Goal: Task Accomplishment & Management: Manage account settings

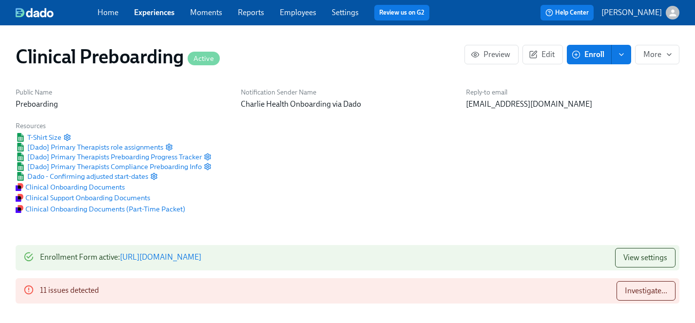
click at [153, 8] on link "Experiences" at bounding box center [154, 12] width 40 height 9
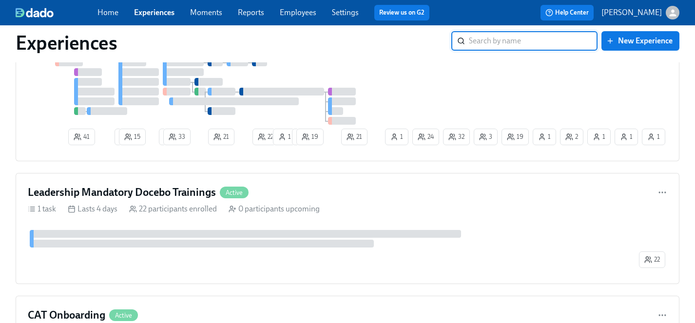
scroll to position [2493, 0]
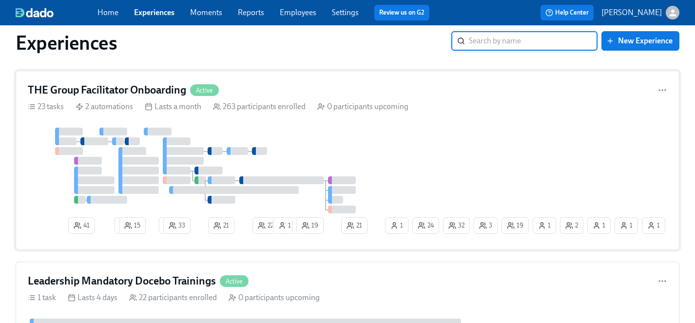
click at [353, 151] on div at bounding box center [205, 171] width 355 height 86
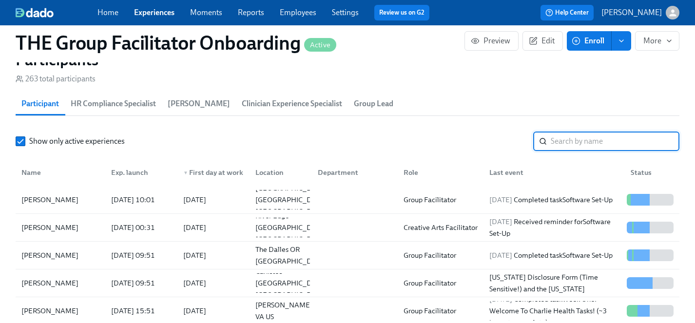
click at [583, 140] on input "search" at bounding box center [615, 141] width 129 height 19
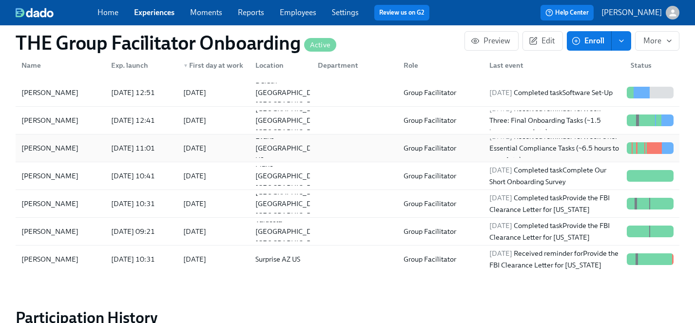
scroll to position [969, 0]
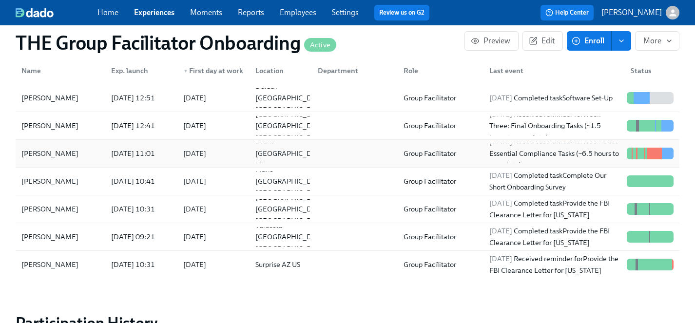
type input "brown"
click at [41, 156] on div "[PERSON_NAME]" at bounding box center [50, 154] width 65 height 12
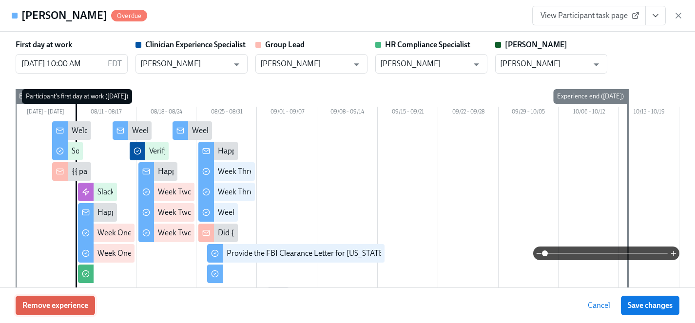
click at [71, 305] on span "Remove experience" at bounding box center [55, 306] width 66 height 10
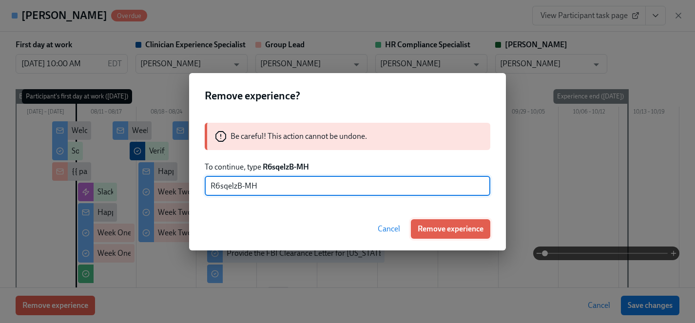
type input "R6sqelzB-MH"
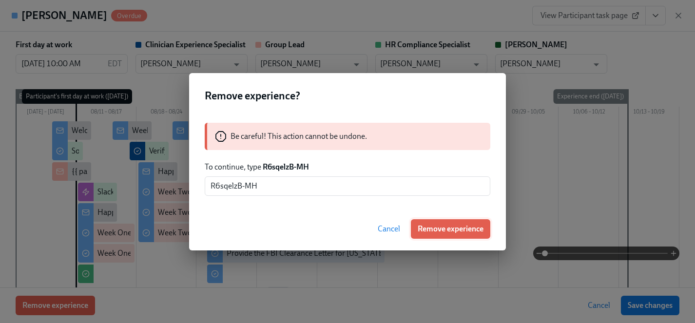
click at [448, 227] on span "Remove experience" at bounding box center [451, 229] width 66 height 10
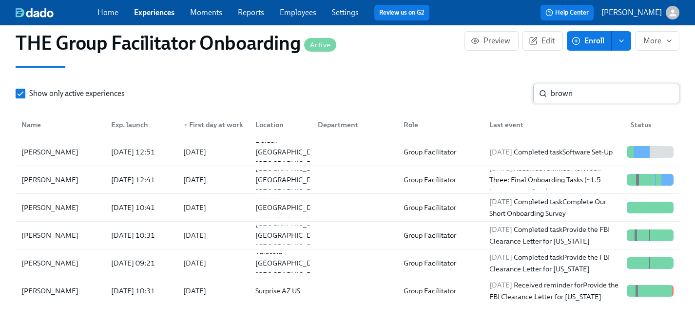
scroll to position [903, 0]
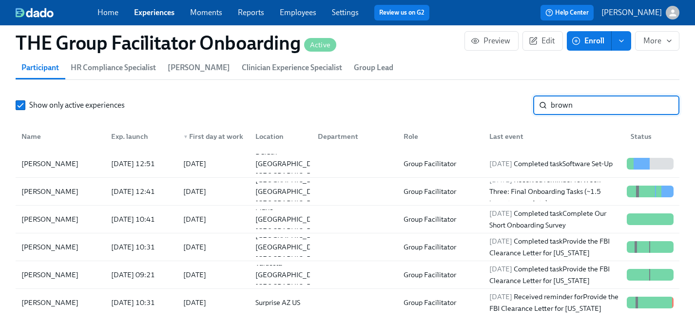
drag, startPoint x: 588, startPoint y: 101, endPoint x: 472, endPoint y: 101, distance: 116.5
click at [472, 101] on div "Show only active experiences brown ​" at bounding box center [348, 105] width 664 height 19
type input "[PERSON_NAME]"
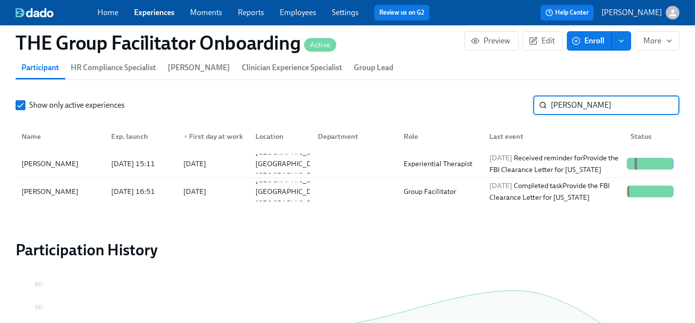
click at [664, 105] on input "[PERSON_NAME]" at bounding box center [615, 105] width 129 height 19
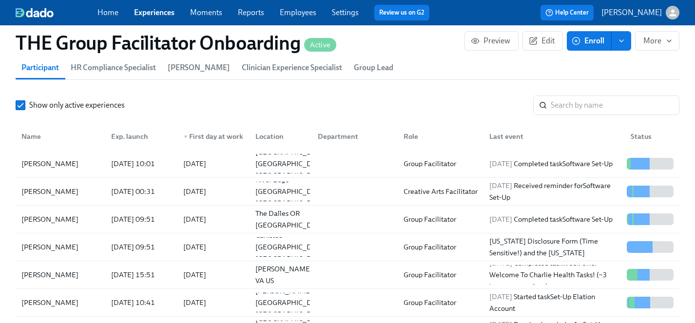
click at [161, 11] on link "Experiences" at bounding box center [154, 12] width 40 height 9
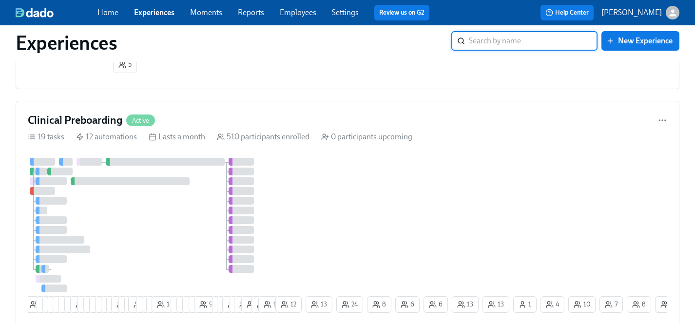
scroll to position [2059, 0]
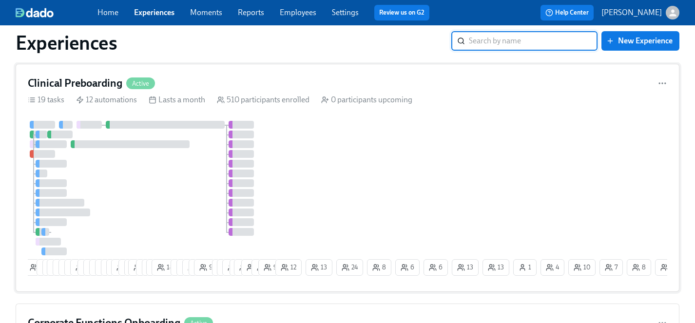
click at [337, 180] on div "4 8 5 4 24 23 15 13 13 3 3 5 7 4 8 27 4 2 19 7 7 12 18 9 8 9 4 9 7 17 14 4 23 3…" at bounding box center [347, 200] width 639 height 159
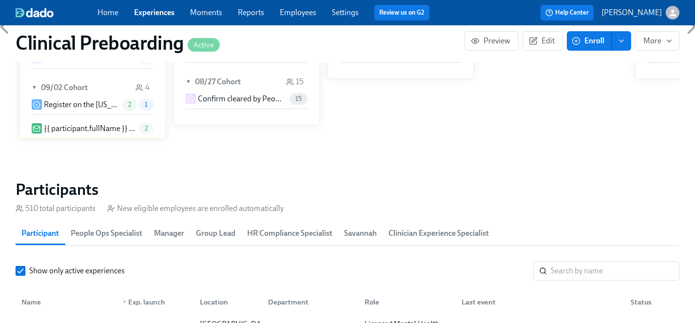
scroll to position [941, 0]
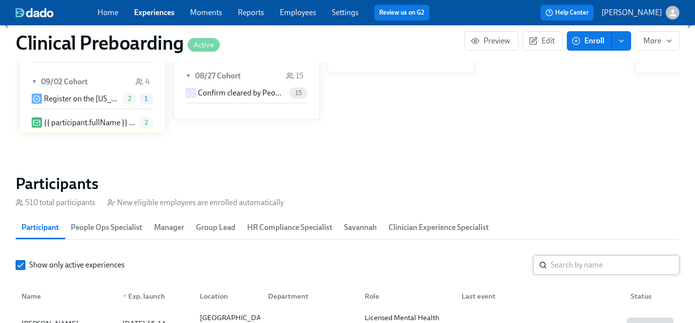
click at [569, 270] on input "search" at bounding box center [615, 264] width 129 height 19
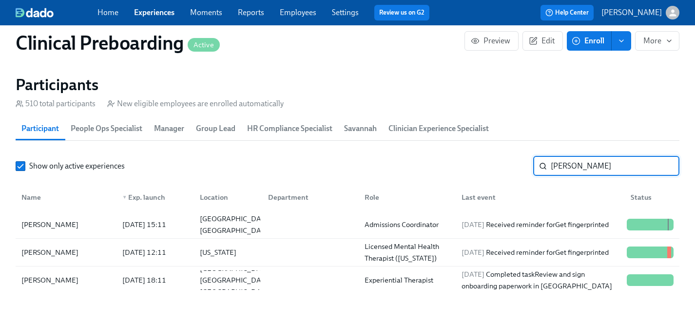
scroll to position [1047, 0]
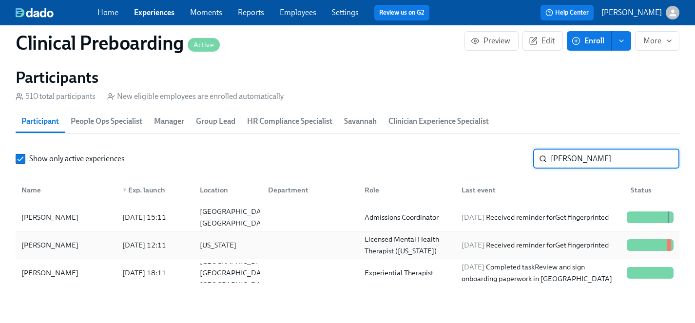
type input "[PERSON_NAME]"
click at [39, 247] on div "[PERSON_NAME]" at bounding box center [50, 245] width 65 height 12
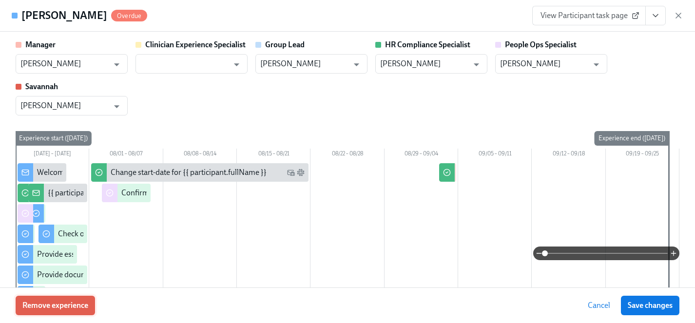
click at [69, 304] on span "Remove experience" at bounding box center [55, 306] width 66 height 10
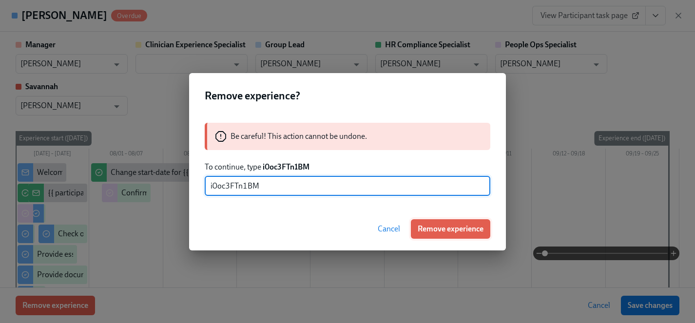
type input "i0oc3FTn1BM"
click at [444, 228] on span "Remove experience" at bounding box center [451, 229] width 66 height 10
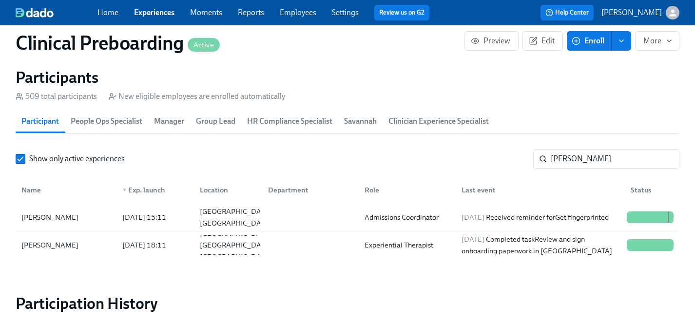
scroll to position [0, 12881]
click at [158, 12] on link "Experiences" at bounding box center [154, 12] width 40 height 9
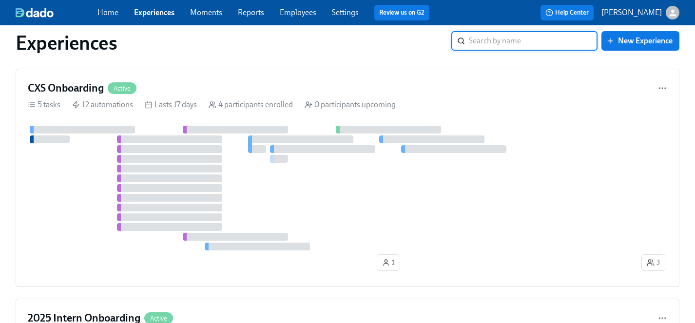
scroll to position [1649, 0]
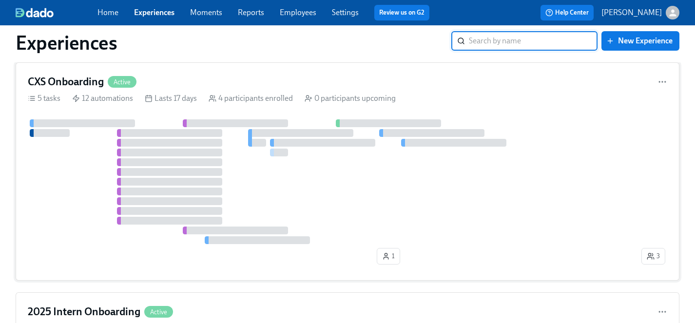
click at [333, 184] on div at bounding box center [334, 181] width 612 height 125
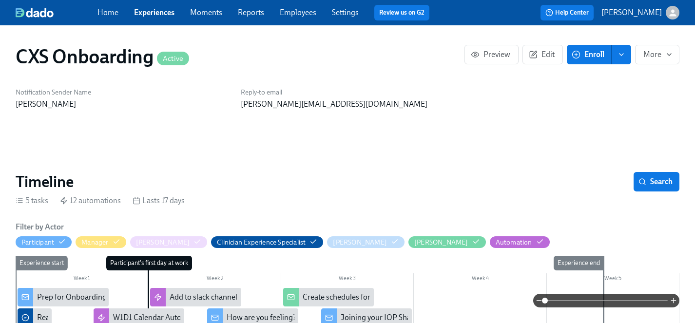
click at [151, 15] on link "Experiences" at bounding box center [154, 12] width 40 height 9
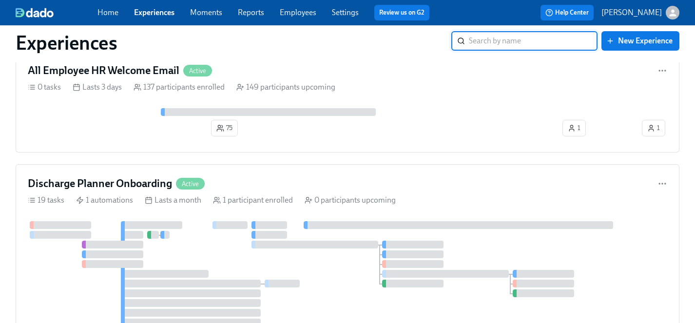
scroll to position [5556, 0]
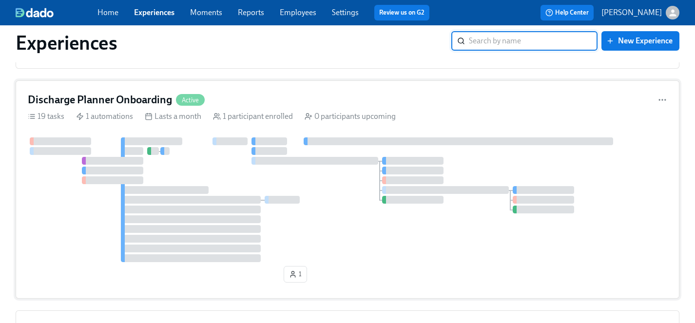
click at [230, 165] on div at bounding box center [347, 199] width 639 height 125
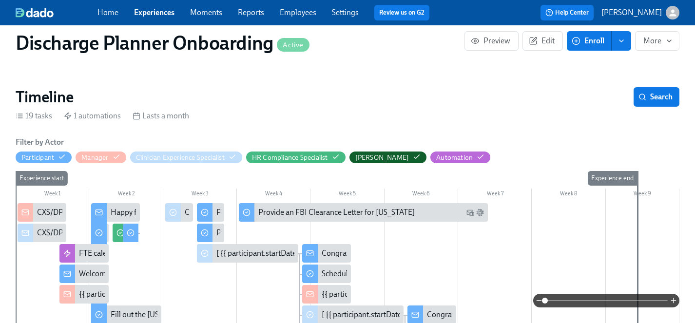
scroll to position [152, 0]
click at [153, 13] on link "Experiences" at bounding box center [154, 12] width 40 height 9
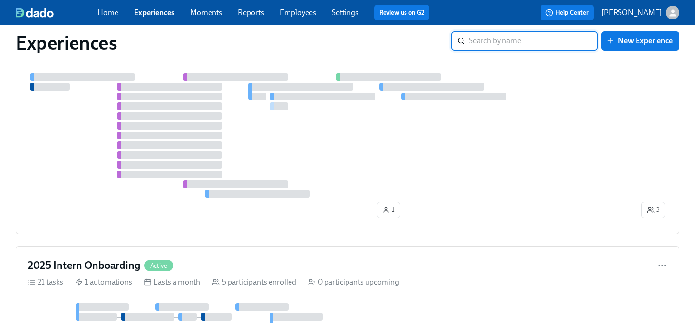
scroll to position [1602, 0]
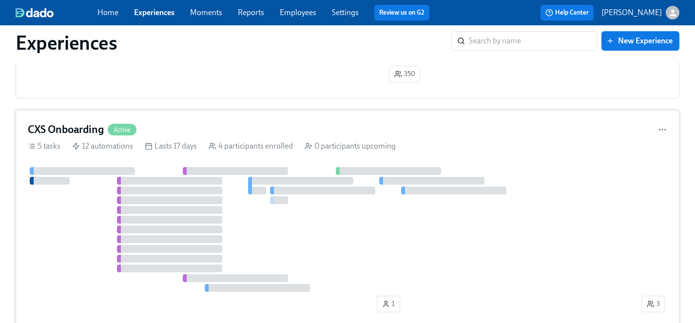
click at [295, 228] on div at bounding box center [334, 229] width 612 height 125
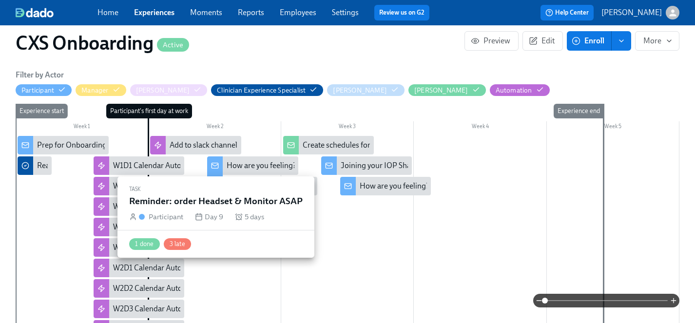
scroll to position [130, 0]
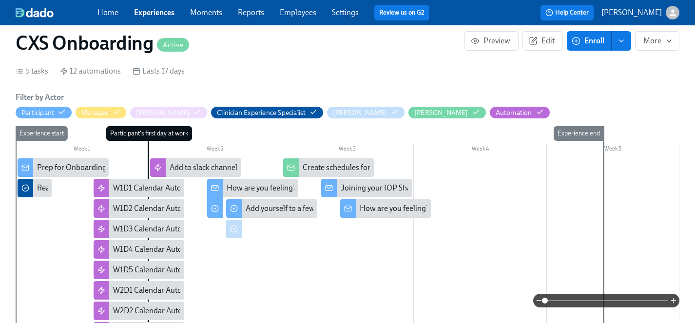
click at [142, 9] on link "Experiences" at bounding box center [154, 12] width 40 height 9
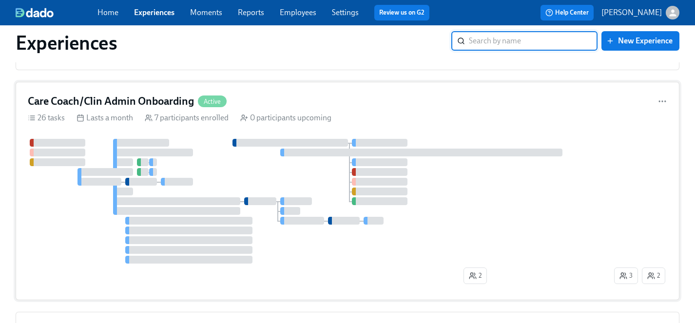
scroll to position [3219, 0]
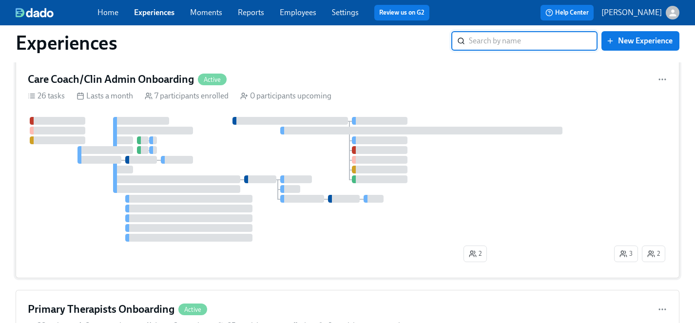
click at [216, 157] on div at bounding box center [320, 179] width 584 height 125
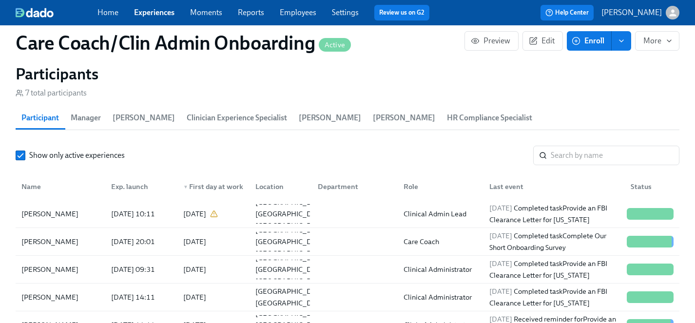
scroll to position [916, 0]
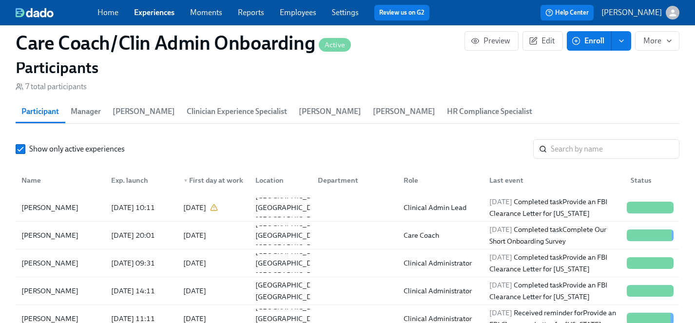
click at [158, 12] on link "Experiences" at bounding box center [154, 12] width 40 height 9
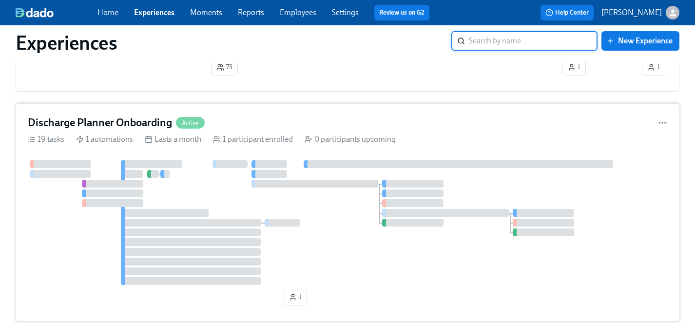
scroll to position [5500, 0]
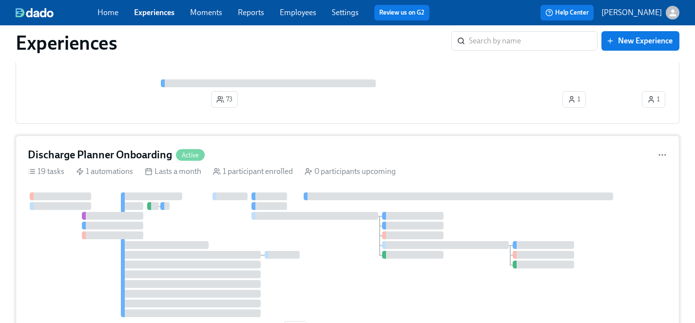
click at [218, 217] on div at bounding box center [347, 255] width 639 height 125
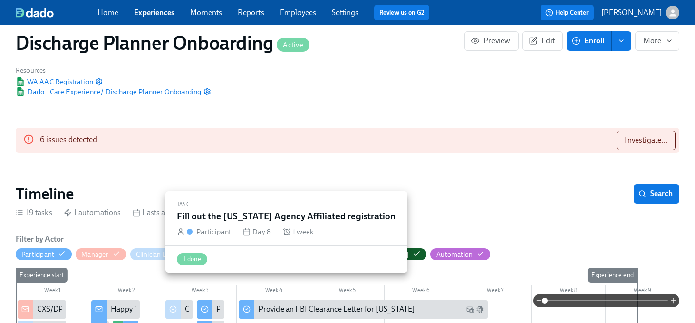
scroll to position [300, 0]
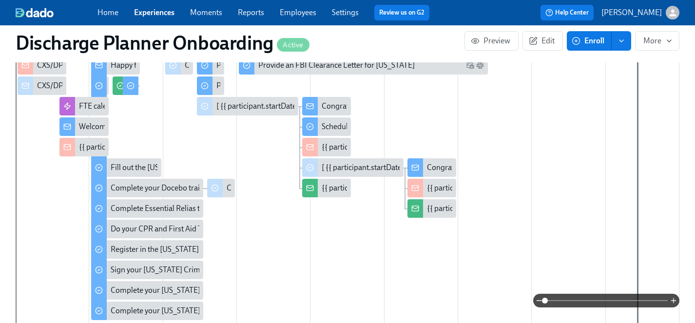
click at [88, 125] on div "Welcome to the Charlie Health team!" at bounding box center [140, 126] width 122 height 11
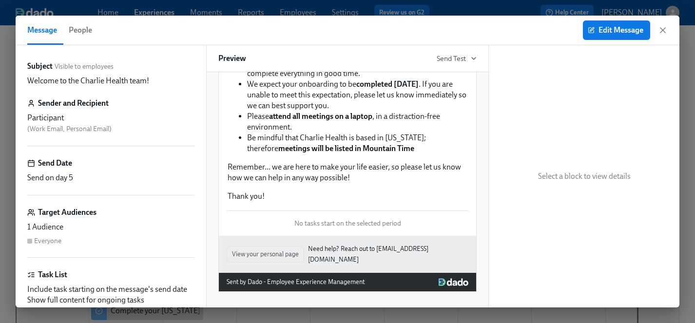
scroll to position [236, 0]
click at [664, 31] on icon "button" at bounding box center [662, 30] width 5 height 5
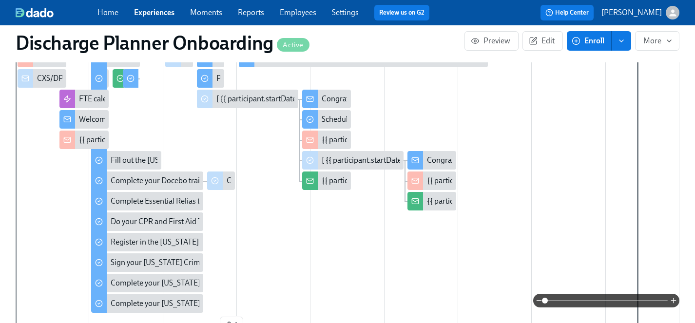
scroll to position [160, 0]
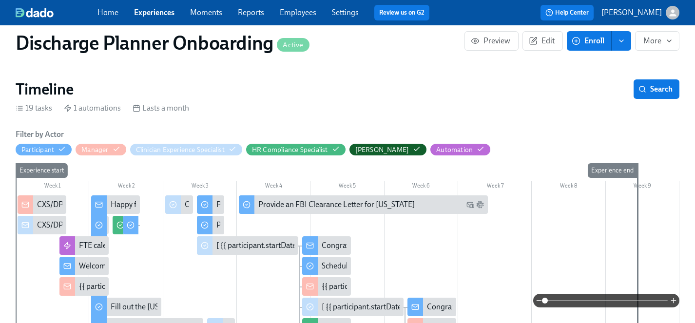
click at [591, 37] on span "Enroll" at bounding box center [589, 41] width 31 height 10
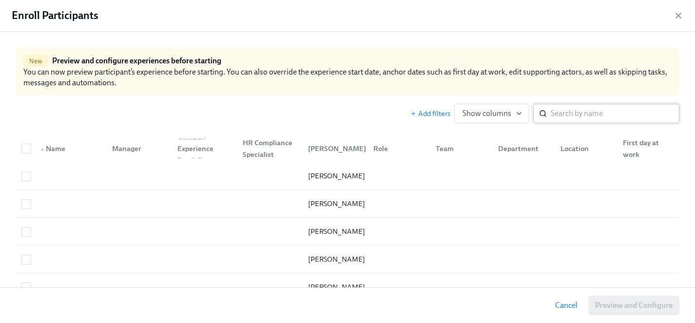
click at [560, 112] on input "search" at bounding box center [615, 113] width 129 height 19
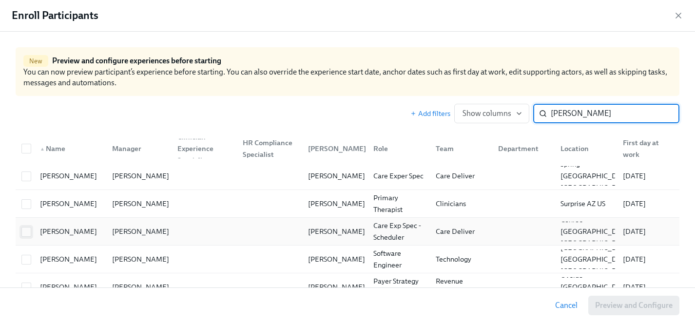
type input "[PERSON_NAME]"
click at [26, 233] on input "checkbox" at bounding box center [26, 232] width 9 height 9
checkbox input "true"
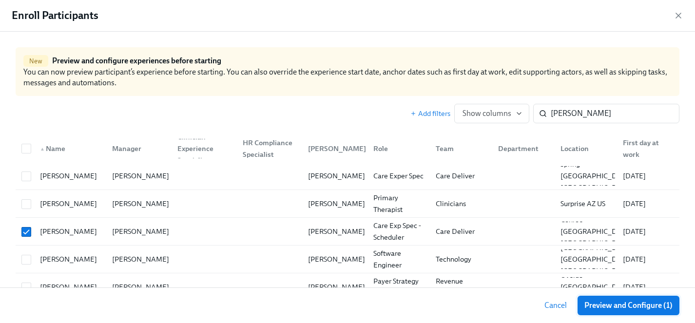
click at [644, 304] on span "Preview and Configure (1)" at bounding box center [628, 306] width 88 height 10
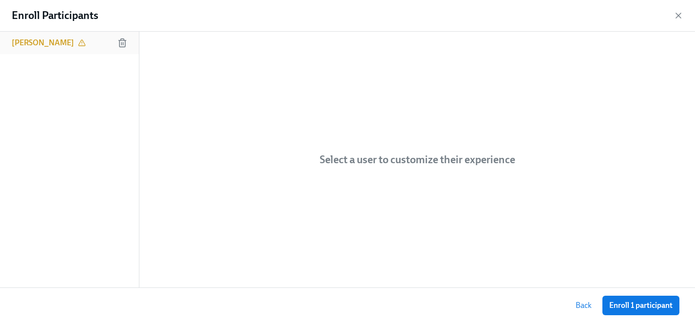
click at [43, 42] on h6 "[PERSON_NAME]" at bounding box center [43, 43] width 62 height 11
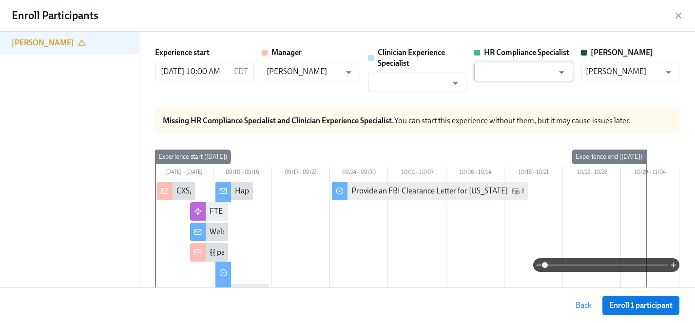
click at [521, 73] on input "text" at bounding box center [516, 71] width 75 height 19
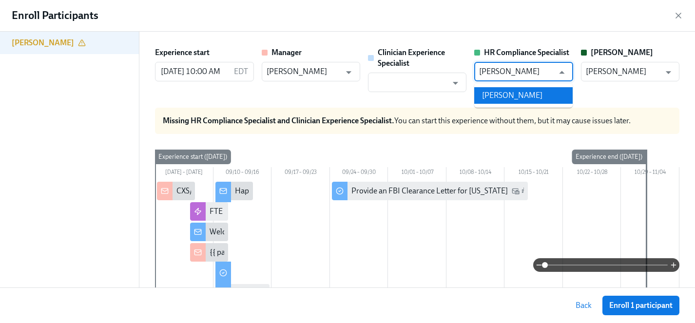
click at [529, 93] on li "[PERSON_NAME]" at bounding box center [523, 95] width 98 height 17
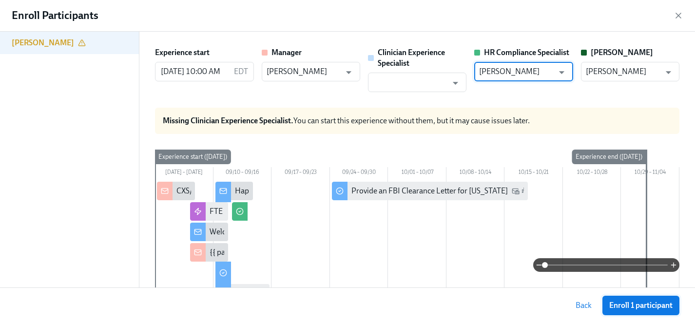
type input "[PERSON_NAME]"
click at [624, 304] on span "Enroll 1 participant" at bounding box center [640, 306] width 63 height 10
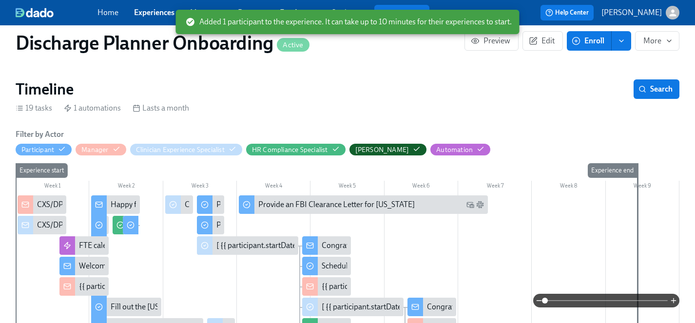
scroll to position [0, 1019]
click at [555, 40] on button "Edit" at bounding box center [542, 40] width 40 height 19
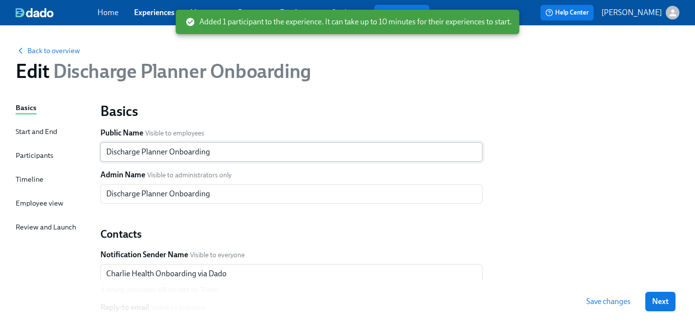
click at [167, 152] on input "Discharge Planner Onboarding" at bounding box center [291, 151] width 382 height 19
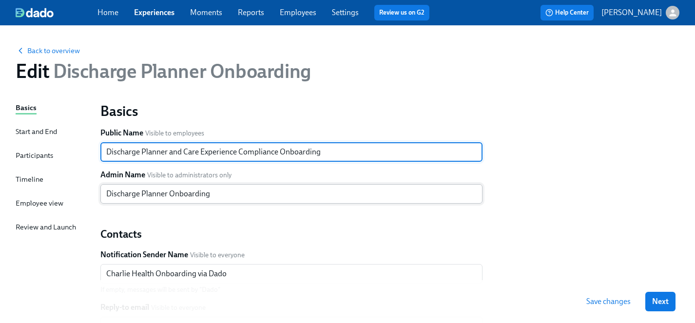
type input "Discharge Planner and Care Experience Compliance Onboarding"
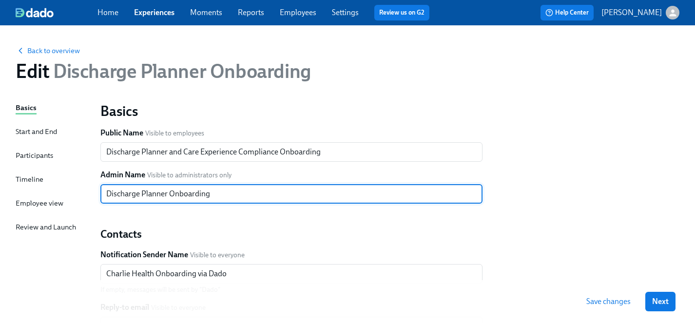
click at [167, 195] on input "Discharge Planner Onboarding" at bounding box center [291, 193] width 382 height 19
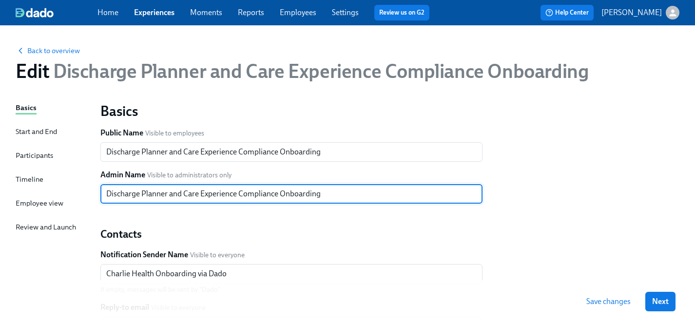
type input "Discharge Planner and Care Experience Compliance Onboarding"
click at [357, 235] on h2 "Contacts" at bounding box center [291, 234] width 382 height 15
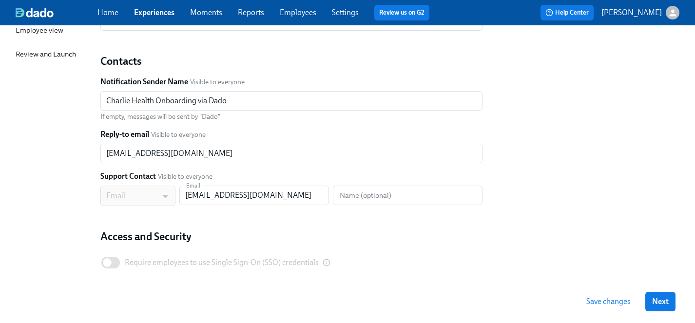
scroll to position [213, 0]
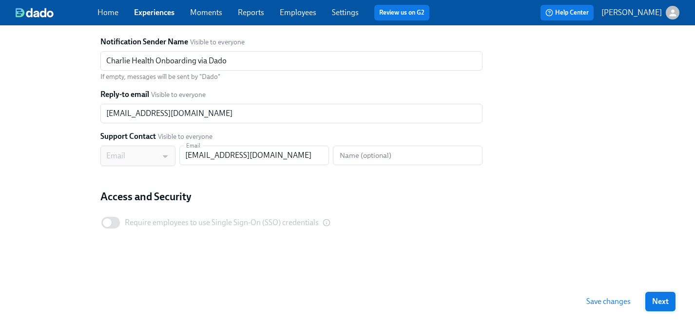
click at [656, 303] on span "Next" at bounding box center [660, 302] width 17 height 10
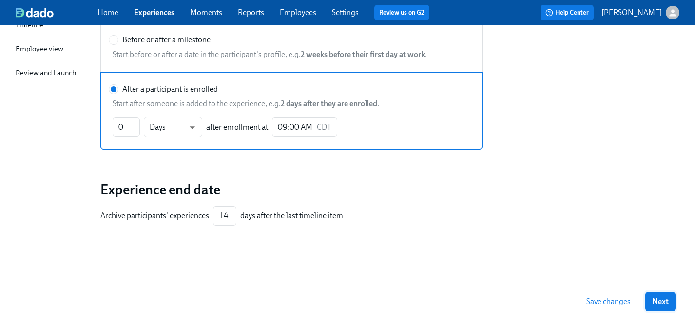
scroll to position [154, 0]
click at [656, 301] on span "Next" at bounding box center [660, 302] width 17 height 10
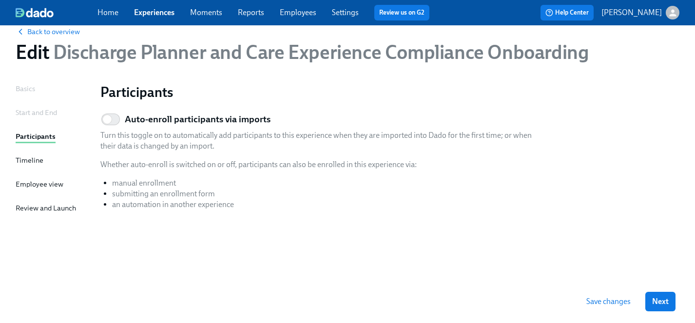
scroll to position [19, 0]
click at [656, 301] on span "Next" at bounding box center [660, 302] width 17 height 10
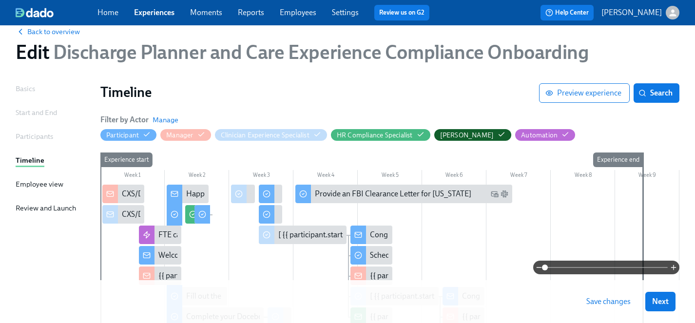
click at [656, 301] on span "Next" at bounding box center [660, 302] width 17 height 10
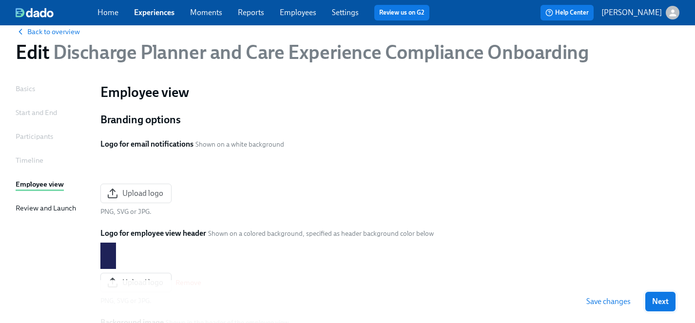
click at [652, 300] on span "Next" at bounding box center [660, 302] width 17 height 10
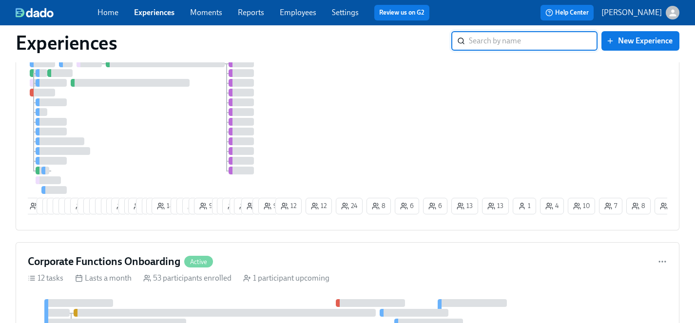
scroll to position [2351, 0]
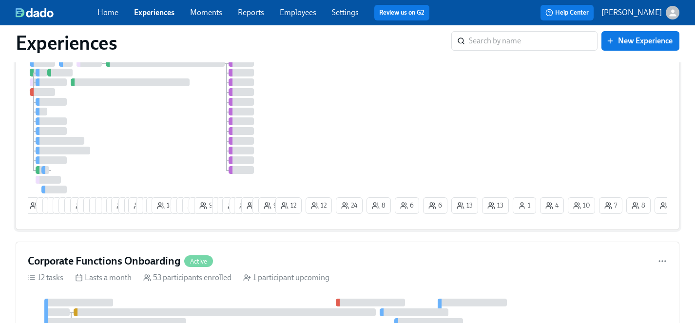
click at [354, 162] on div "4 8 5 4 24 23 15 13 13 3 3 5 7 4 8 27 4 2 19 7 7 11 18 9 8 9 4 9 7 17 14 3 23 3…" at bounding box center [347, 138] width 639 height 159
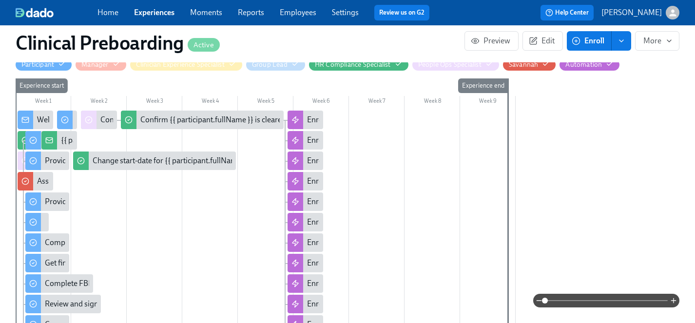
scroll to position [347, 0]
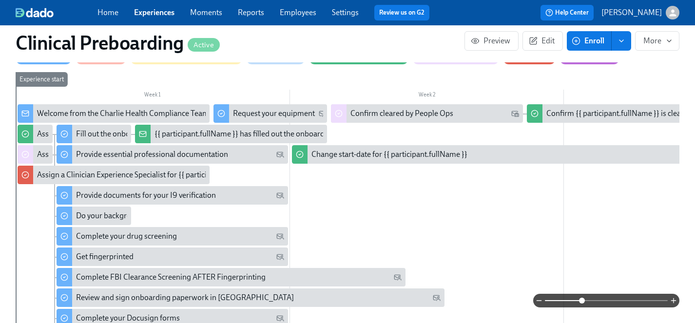
drag, startPoint x: 545, startPoint y: 300, endPoint x: 580, endPoint y: 300, distance: 35.1
click at [580, 300] on span at bounding box center [582, 301] width 6 height 6
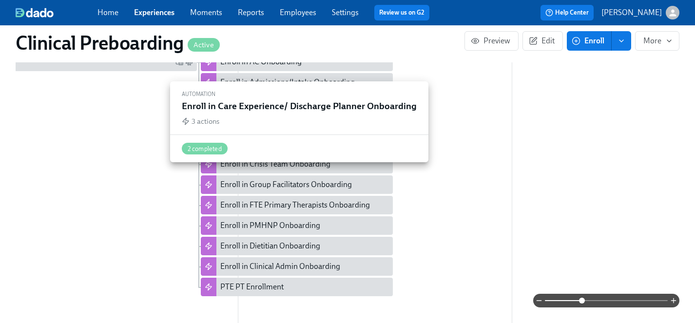
scroll to position [399, 0]
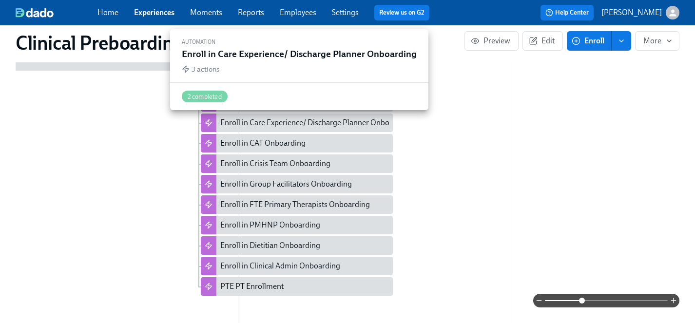
click at [351, 123] on div "Enroll in Care Experience/ Discharge Planner Onboarding" at bounding box center [315, 122] width 191 height 11
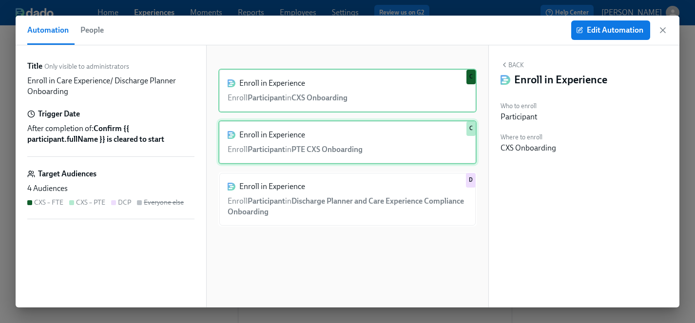
click at [382, 143] on div "Enroll in Experience Enroll Participant in PTE CXS Onboarding C" at bounding box center [347, 142] width 258 height 44
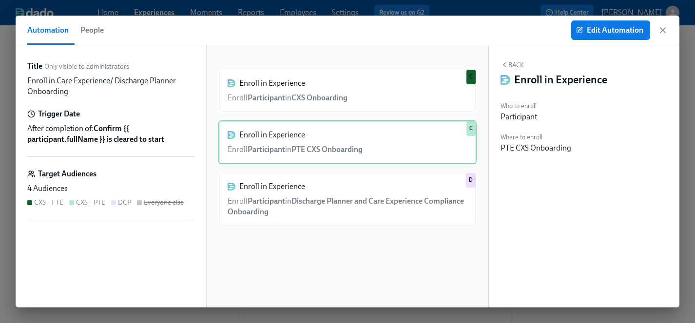
click at [662, 32] on icon "button" at bounding box center [663, 30] width 10 height 10
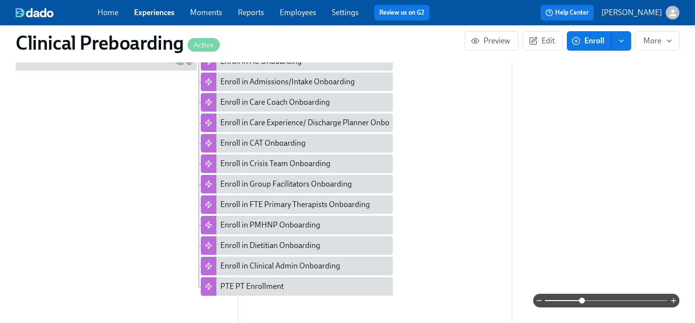
click at [152, 13] on link "Experiences" at bounding box center [154, 12] width 40 height 9
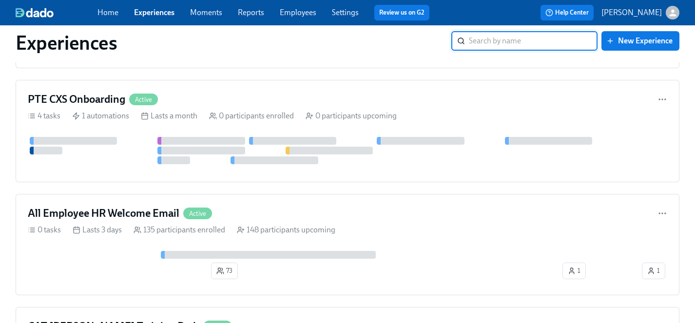
scroll to position [5532, 0]
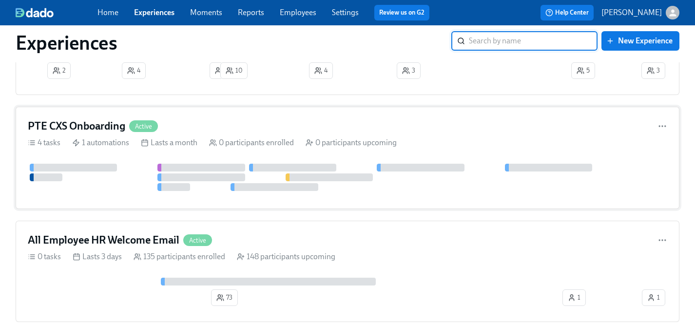
click at [137, 196] on div at bounding box center [347, 180] width 639 height 33
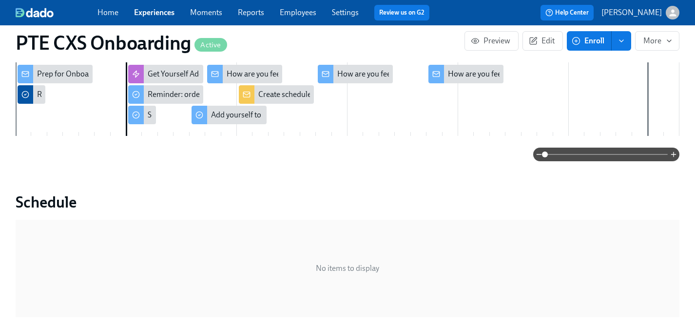
scroll to position [176, 0]
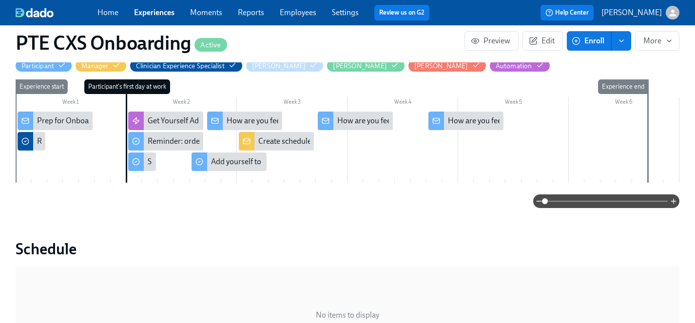
click at [155, 13] on link "Experiences" at bounding box center [154, 12] width 40 height 9
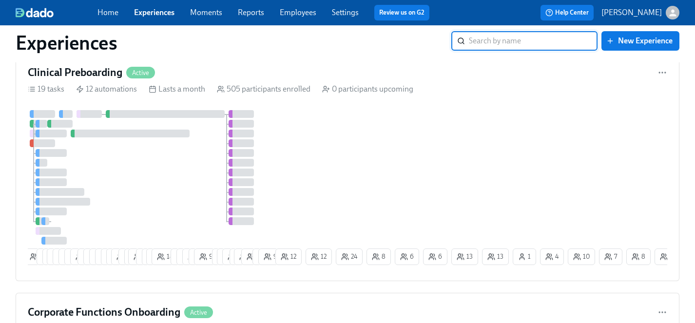
scroll to position [2303, 0]
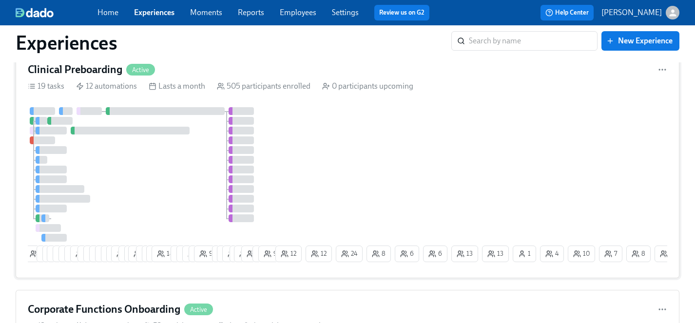
click at [305, 171] on div "4 8 5 4 24 23 15 13 13 3 3 5 7 4 8 27 4 2 19 7 7 11 18 9 8 9 4 9 7 17 14 3 23 3…" at bounding box center [347, 186] width 639 height 159
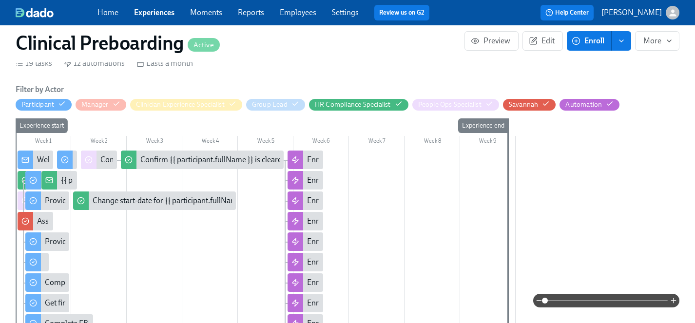
scroll to position [315, 0]
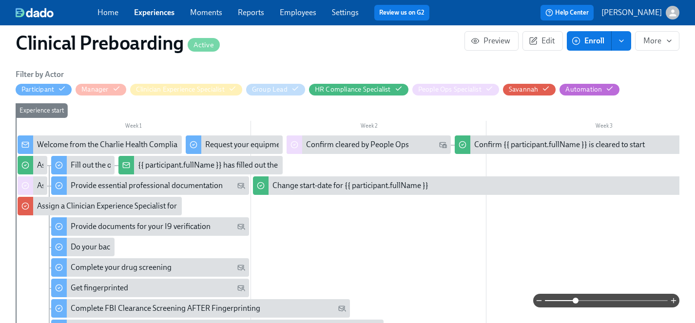
drag, startPoint x: 546, startPoint y: 300, endPoint x: 581, endPoint y: 300, distance: 35.1
click at [579, 300] on span at bounding box center [576, 301] width 6 height 6
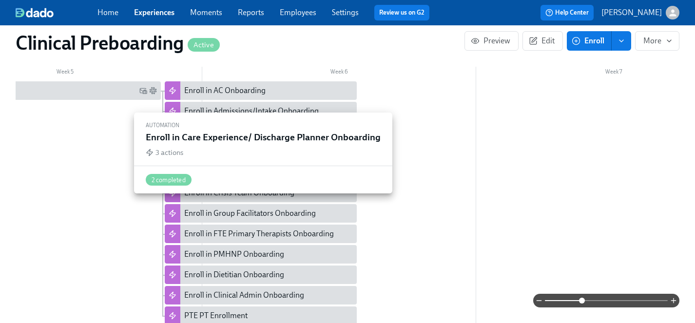
scroll to position [368, 0]
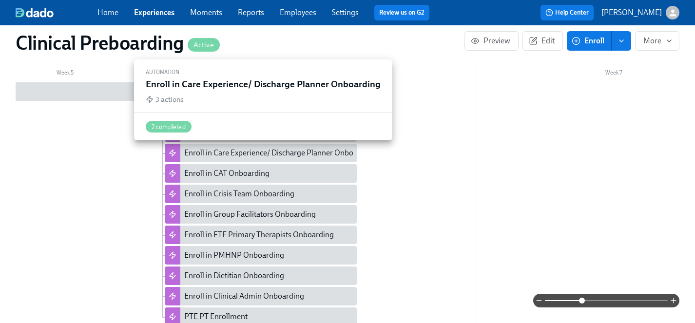
click at [283, 151] on div "Enroll in Care Experience/ Discharge Planner Onboarding" at bounding box center [279, 153] width 191 height 11
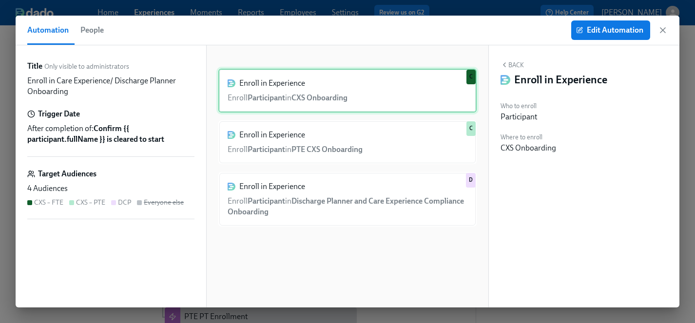
click at [277, 93] on div "Enroll in Experience Enroll Participant in CXS Onboarding C" at bounding box center [347, 91] width 258 height 44
click at [604, 33] on span "Edit Automation" at bounding box center [610, 30] width 65 height 10
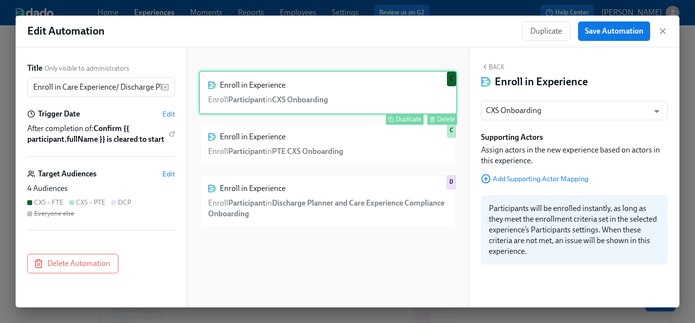
click at [348, 91] on div "Enroll in Experience Enroll Participant in CXS Onboarding Duplicate Delete C" at bounding box center [328, 93] width 258 height 44
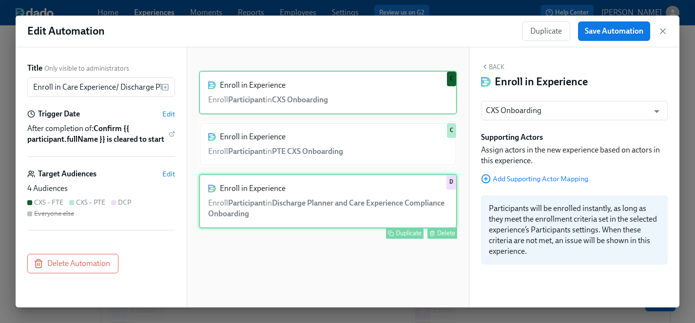
click at [339, 205] on div "Enroll in Experience Enroll Participant in Discharge Planner and Care Experienc…" at bounding box center [328, 201] width 258 height 55
type input "Discharge Planner and Care Experience Compliance Onboarding"
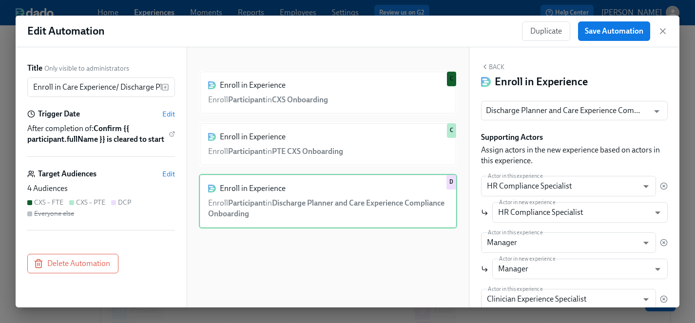
click at [79, 201] on div "CXS – PTE" at bounding box center [90, 202] width 29 height 9
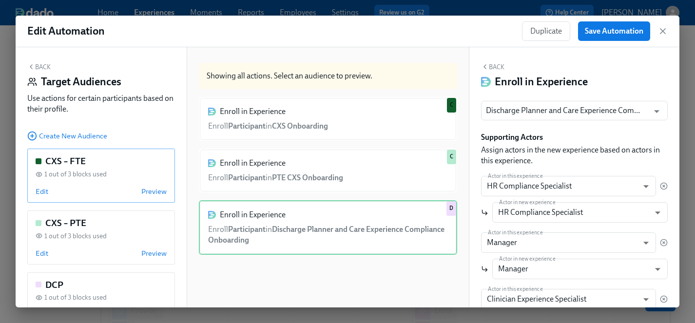
click at [115, 162] on div "CXS – FTE" at bounding box center [101, 161] width 131 height 13
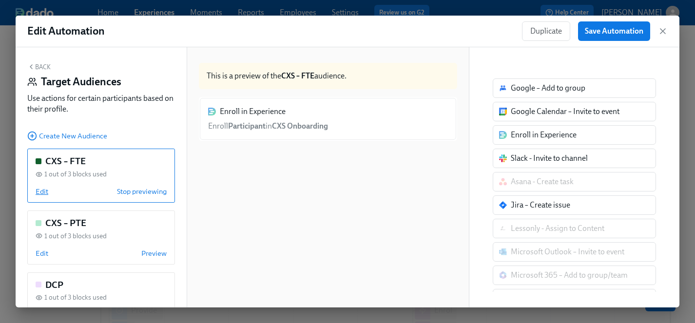
click at [45, 191] on span "Edit" at bounding box center [42, 192] width 13 height 10
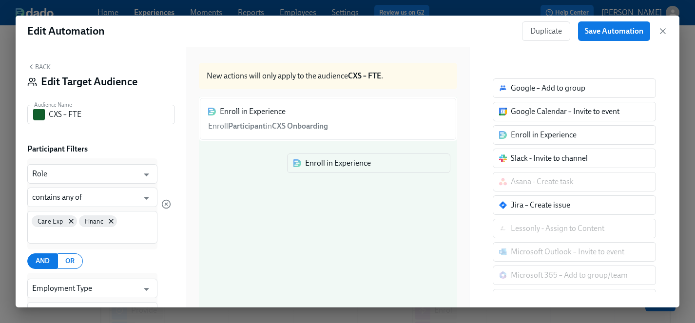
drag, startPoint x: 554, startPoint y: 138, endPoint x: 345, endPoint y: 166, distance: 211.5
click at [345, 166] on div "Back Edit Target Audience Audience Name CXS – FTE Audience Name Participant Fil…" at bounding box center [348, 177] width 664 height 260
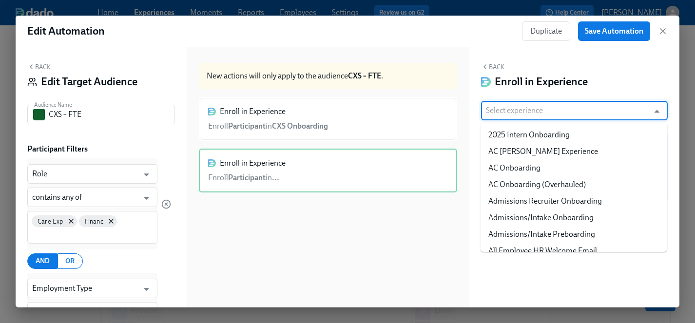
click at [525, 113] on input "text" at bounding box center [565, 110] width 158 height 19
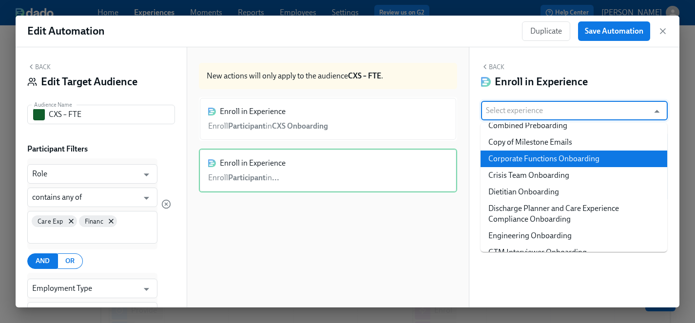
scroll to position [322, 0]
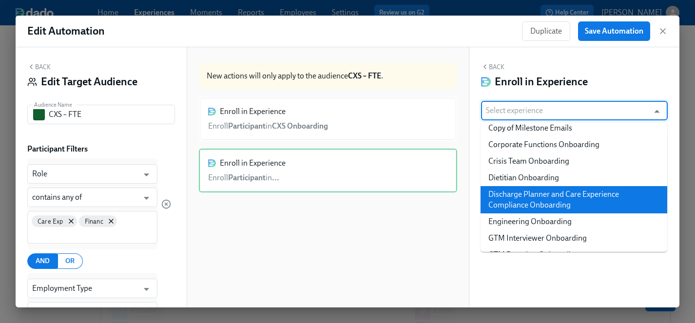
click at [539, 197] on li "Discharge Planner and Care Experience Compliance Onboarding" at bounding box center [574, 199] width 187 height 27
type input "Discharge Planner and Care Experience Compliance Onboarding"
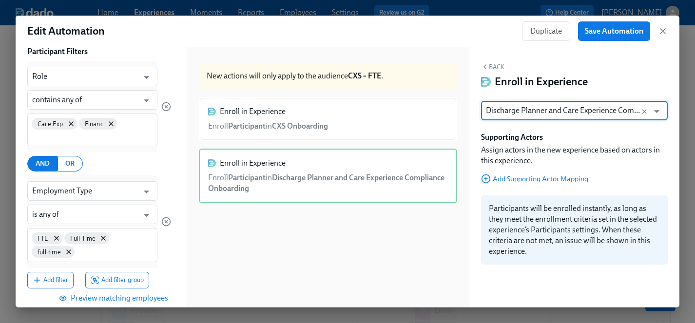
scroll to position [178, 0]
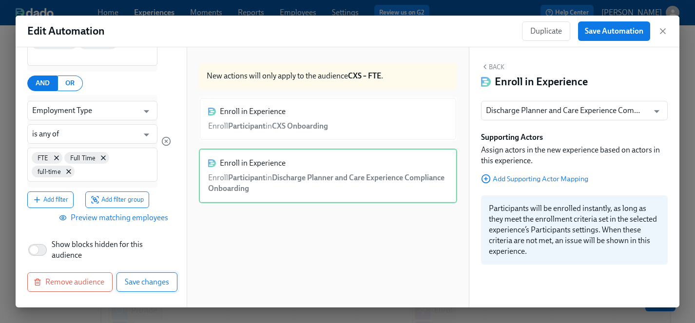
click at [148, 283] on span "Save changes" at bounding box center [147, 282] width 44 height 10
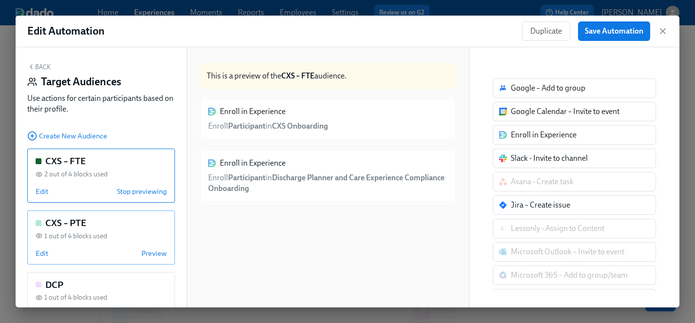
click at [118, 223] on div "CXS – PTE" at bounding box center [101, 223] width 131 height 13
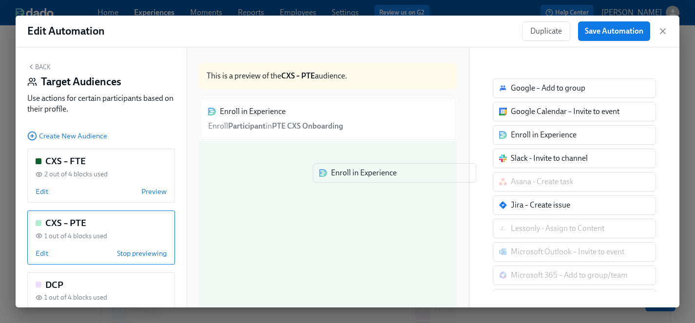
drag, startPoint x: 583, startPoint y: 137, endPoint x: 400, endPoint y: 175, distance: 187.3
click at [400, 175] on div "Back Target Audiences Use actions for certain participants based on their profi…" at bounding box center [348, 177] width 664 height 260
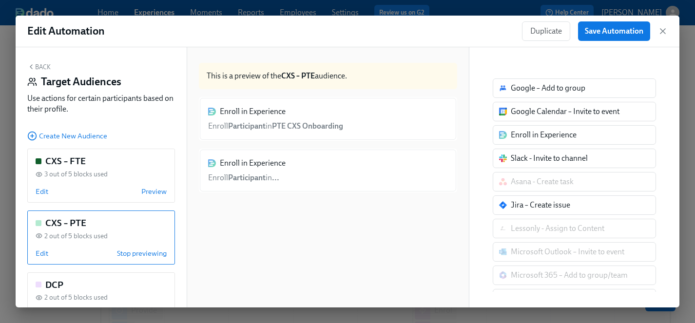
click at [293, 175] on div "Enroll in Experience Enroll Participant in ..." at bounding box center [328, 171] width 258 height 44
click at [251, 179] on div "Enroll in Experience Enroll Participant in ..." at bounding box center [328, 171] width 258 height 44
click at [241, 169] on div "Enroll in Experience Enroll Participant in ..." at bounding box center [328, 171] width 258 height 44
click at [258, 171] on div "Enroll in Experience Enroll Participant in ..." at bounding box center [328, 171] width 258 height 44
click at [415, 176] on div "Enroll in Experience Enroll Participant in ..." at bounding box center [328, 171] width 258 height 44
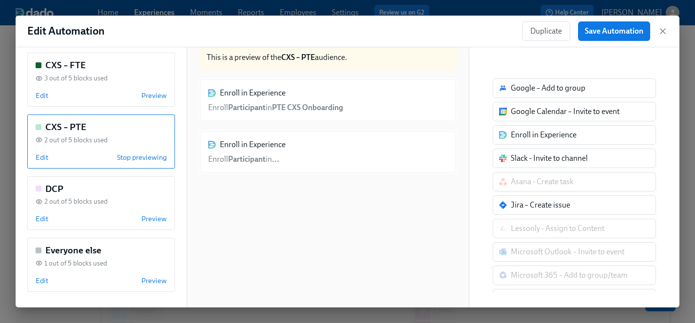
scroll to position [0, 0]
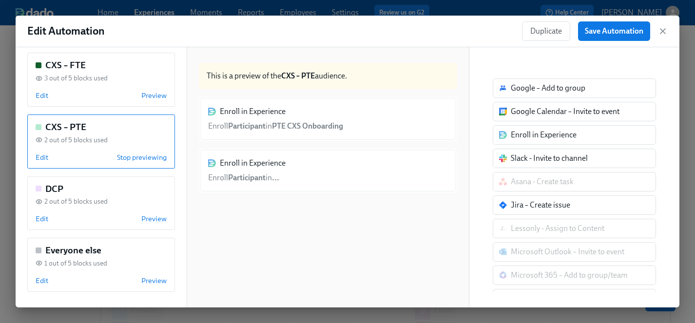
click at [275, 174] on div "Enroll in Experience Enroll Participant in ..." at bounding box center [328, 171] width 258 height 44
click at [257, 180] on div "Enroll in Experience Enroll Participant in ..." at bounding box center [328, 171] width 258 height 44
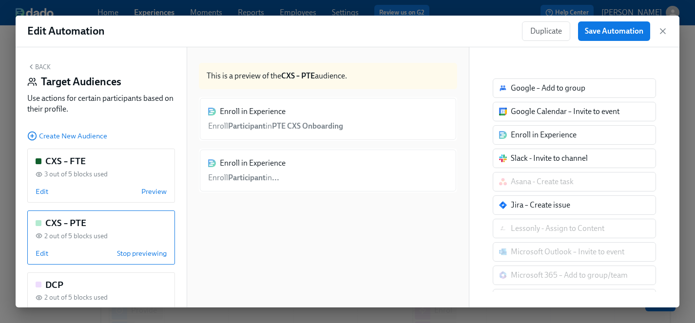
click at [265, 174] on div "Enroll in Experience Enroll Participant in ..." at bounding box center [328, 171] width 258 height 44
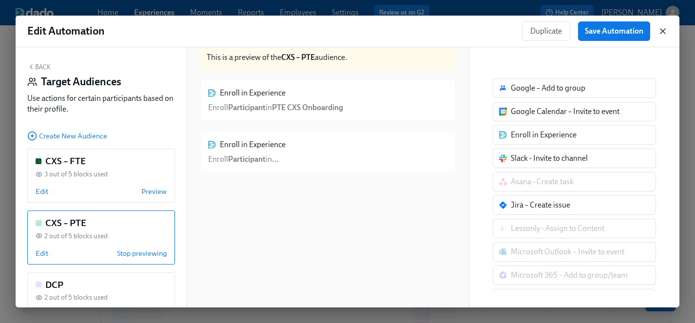
click at [664, 31] on icon "button" at bounding box center [663, 31] width 10 height 10
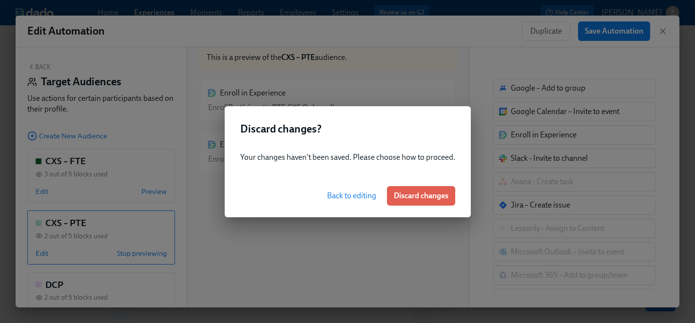
click at [366, 197] on span "Back to editing" at bounding box center [351, 196] width 49 height 10
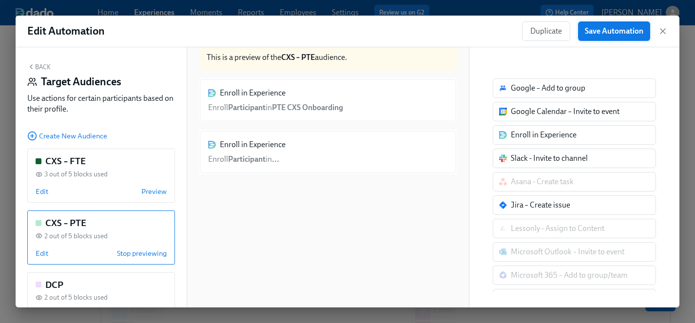
click at [624, 36] on button "Save Automation" at bounding box center [614, 30] width 72 height 19
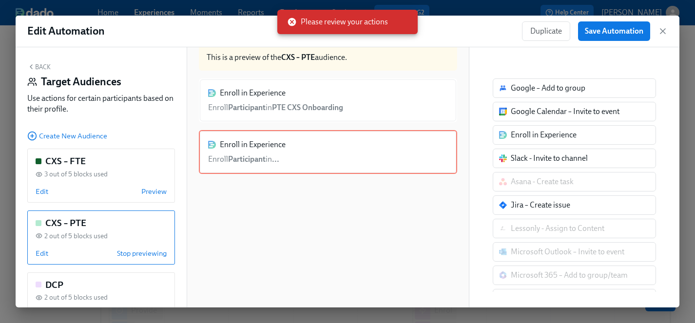
click at [252, 152] on div "Enroll in Experience Enroll Participant in ..." at bounding box center [328, 152] width 258 height 44
click at [252, 161] on div "Enroll in Experience Enroll Participant in ..." at bounding box center [328, 152] width 258 height 44
click at [296, 161] on div "Enroll in Experience Enroll Participant in ..." at bounding box center [328, 152] width 258 height 44
click at [307, 160] on div "Enroll in Experience Enroll Participant in ..." at bounding box center [328, 152] width 258 height 44
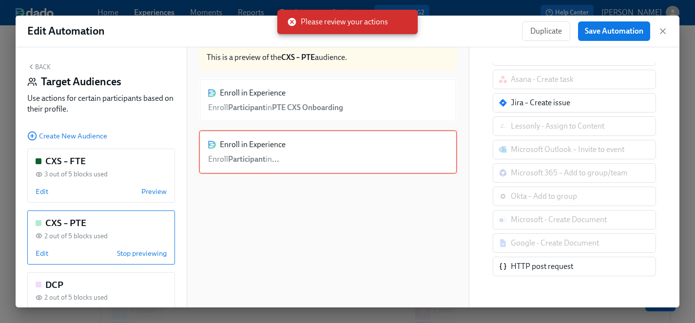
scroll to position [0, 0]
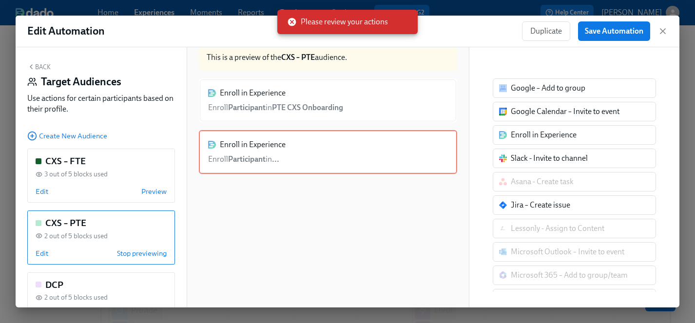
click at [548, 138] on div "Enroll in Experience" at bounding box center [544, 135] width 66 height 11
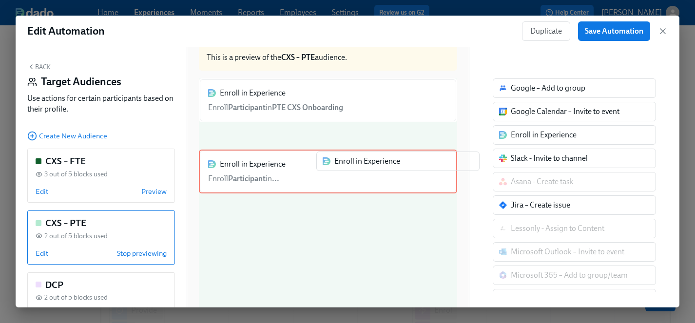
drag, startPoint x: 546, startPoint y: 137, endPoint x: 363, endPoint y: 165, distance: 185.4
click at [363, 165] on div "Back Target Audiences Use actions for certain participants based on their profi…" at bounding box center [348, 177] width 664 height 260
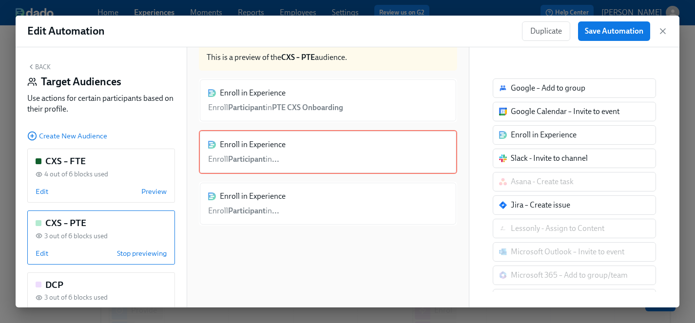
click at [333, 198] on div "Enroll in Experience Enroll Participant in ..." at bounding box center [328, 204] width 258 height 44
click at [434, 160] on div "Enroll in Experience Enroll Participant in ..." at bounding box center [328, 152] width 258 height 44
click at [410, 205] on div "Enroll in Experience Enroll Participant in ..." at bounding box center [328, 204] width 258 height 44
click at [665, 34] on icon "button" at bounding box center [663, 31] width 10 height 10
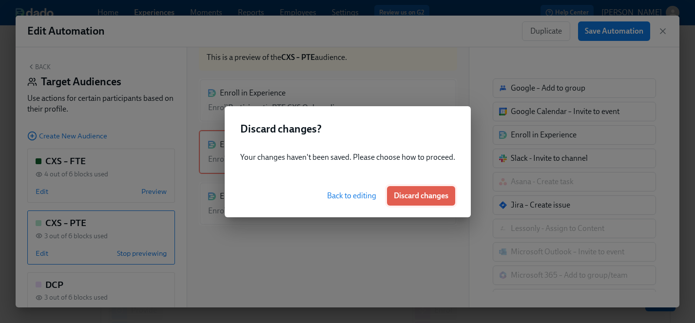
click at [411, 193] on span "Discard changes" at bounding box center [421, 196] width 55 height 10
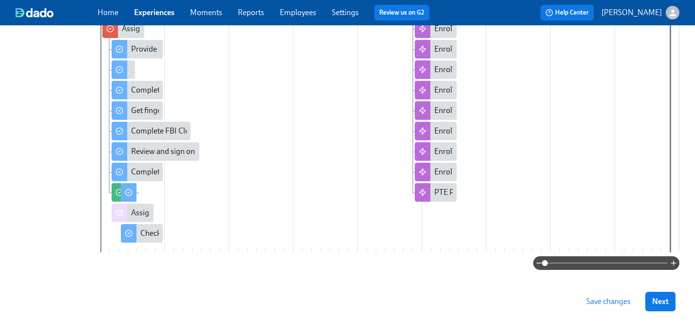
scroll to position [274, 0]
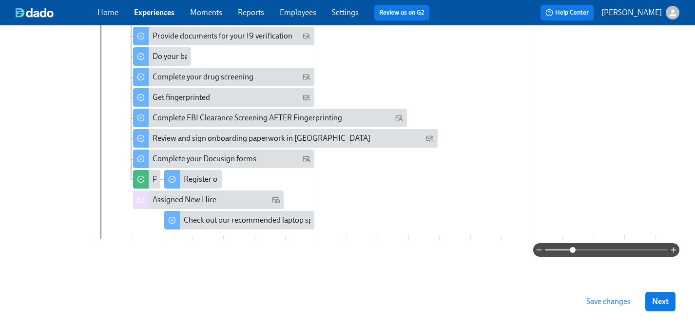
drag, startPoint x: 544, startPoint y: 251, endPoint x: 578, endPoint y: 250, distance: 33.2
click at [576, 250] on span at bounding box center [573, 250] width 6 height 6
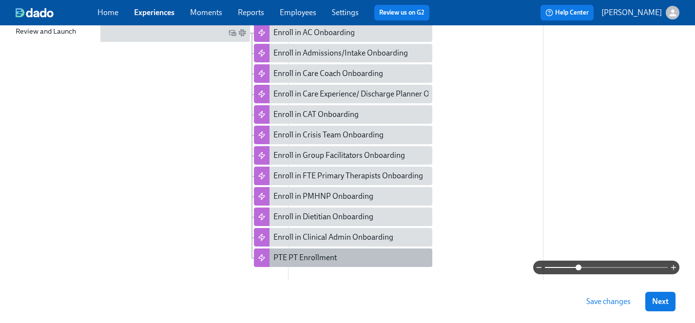
scroll to position [194, 0]
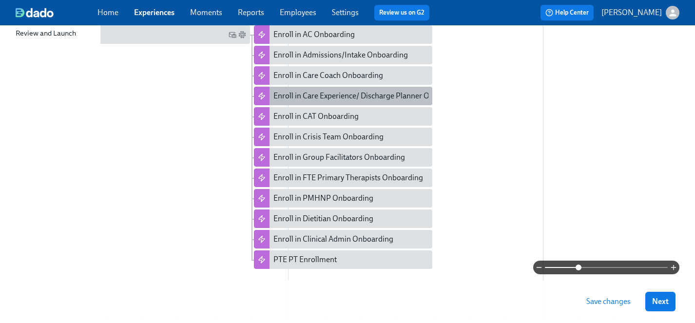
click at [357, 96] on div "Enroll in Care Experience/ Discharge Planner Onboarding" at bounding box center [368, 96] width 191 height 11
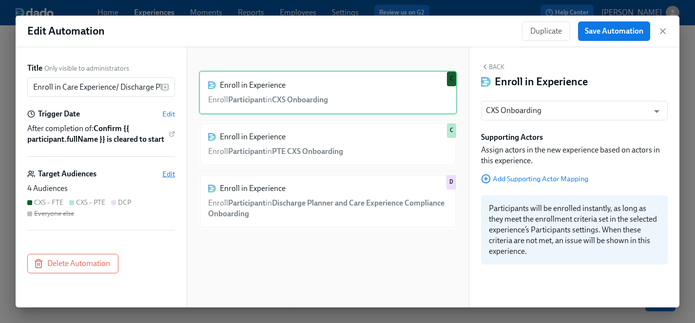
click at [172, 172] on span "Edit" at bounding box center [168, 174] width 13 height 10
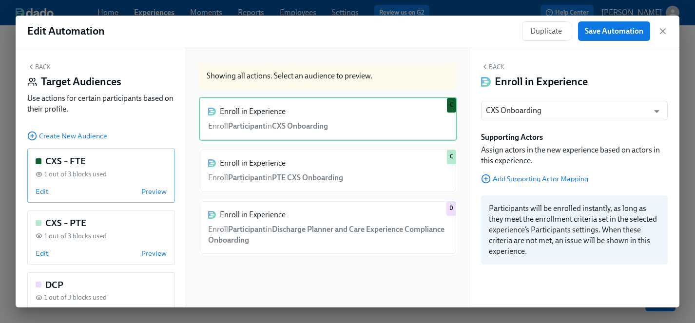
click at [114, 182] on div "CXS – FTE 1 out of 3 blocks used Edit Preview" at bounding box center [101, 176] width 148 height 54
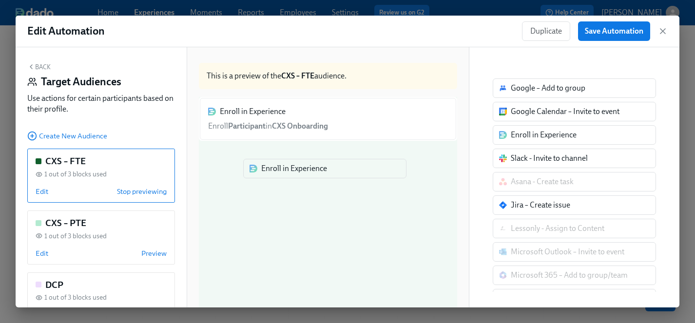
drag, startPoint x: 581, startPoint y: 136, endPoint x: 326, endPoint y: 170, distance: 257.1
click at [326, 170] on div "Back Target Audiences Use actions for certain participants based on their profi…" at bounding box center [348, 177] width 664 height 260
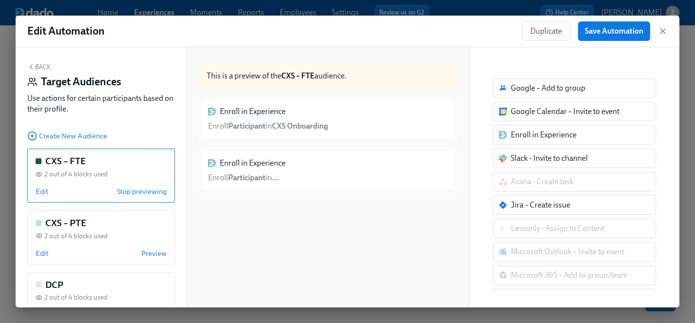
click at [312, 186] on div "Enroll in Experience Enroll Participant in ..." at bounding box center [328, 171] width 258 height 44
click at [402, 169] on div "Enroll in Experience Enroll Participant in ..." at bounding box center [328, 171] width 258 height 44
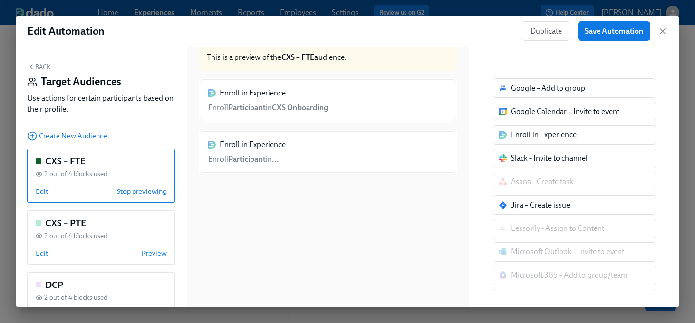
click at [531, 139] on div "Enroll in Experience" at bounding box center [544, 135] width 66 height 11
click at [373, 139] on div "Enroll in Experience Enroll Participant in ..." at bounding box center [328, 152] width 258 height 44
click at [346, 149] on div "Enroll in Experience Enroll Participant in ..." at bounding box center [328, 152] width 258 height 44
click at [251, 152] on div "Enroll in Experience Enroll Participant in ..." at bounding box center [328, 152] width 258 height 44
click at [249, 158] on div "Enroll in Experience Enroll Participant in ..." at bounding box center [328, 152] width 258 height 44
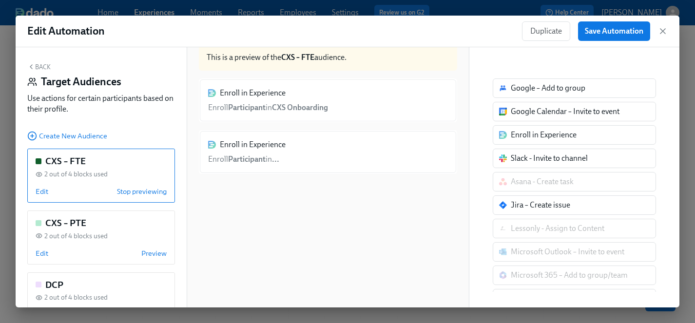
click at [288, 158] on div "Enroll in Experience Enroll Participant in ..." at bounding box center [328, 152] width 258 height 44
click at [271, 144] on div "Enroll in Experience Enroll Participant in ..." at bounding box center [328, 152] width 258 height 44
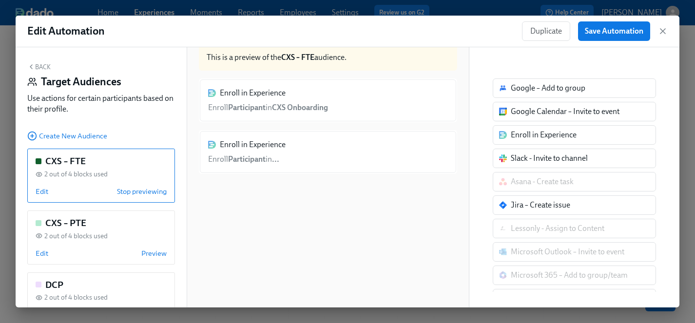
click at [283, 107] on div "Enroll in Experience Enroll Participant in CXS Onboarding" at bounding box center [328, 100] width 258 height 44
click at [89, 172] on span "2 out of 4 blocks used" at bounding box center [75, 174] width 63 height 9
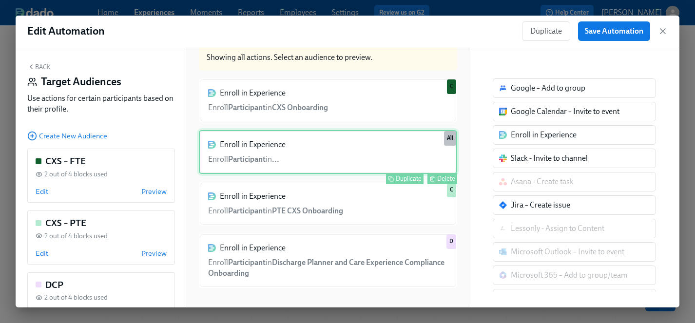
click at [449, 177] on div "Delete" at bounding box center [446, 178] width 18 height 7
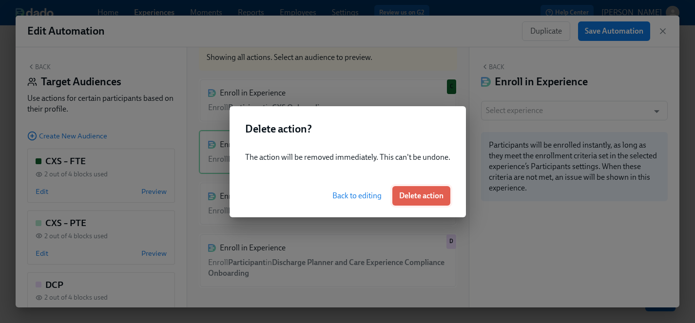
click at [413, 197] on span "Delete action" at bounding box center [421, 196] width 44 height 10
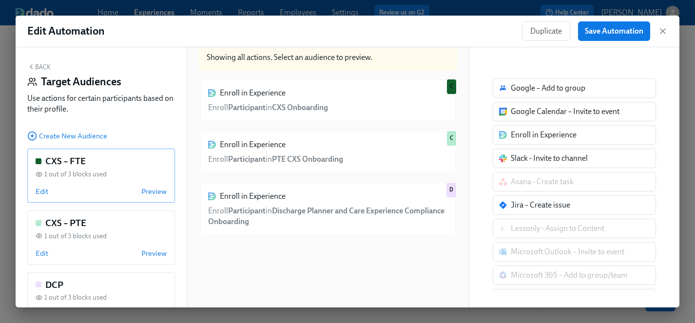
click at [137, 172] on div "1 out of 3 blocks used" at bounding box center [101, 174] width 131 height 9
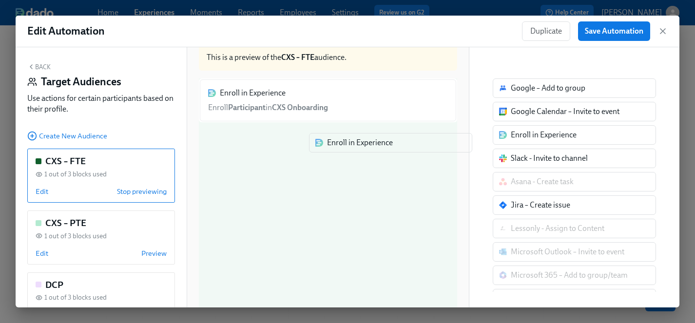
drag, startPoint x: 557, startPoint y: 136, endPoint x: 364, endPoint y: 144, distance: 192.7
click at [364, 144] on div "Back Target Audiences Use actions for certain participants based on their profi…" at bounding box center [348, 177] width 664 height 260
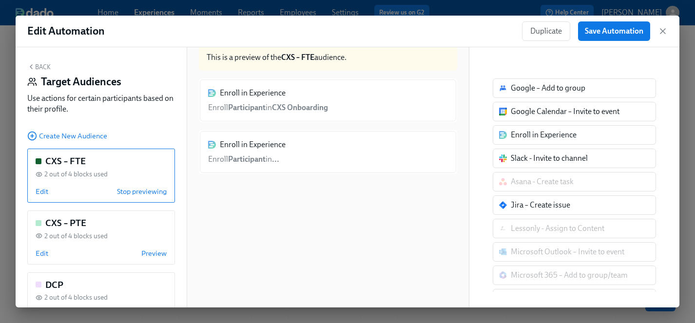
click at [290, 165] on div "Enroll in Experience Enroll Participant in ..." at bounding box center [328, 152] width 258 height 44
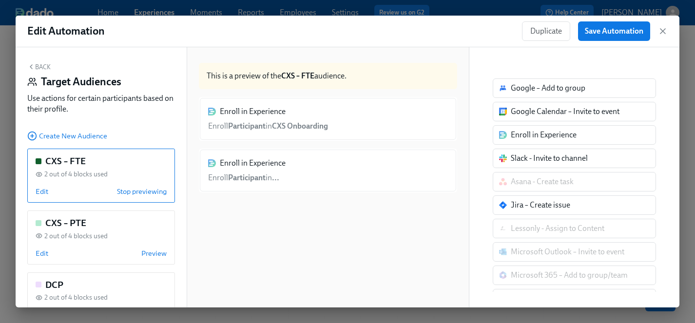
click at [157, 173] on div "2 out of 4 blocks used" at bounding box center [101, 174] width 131 height 9
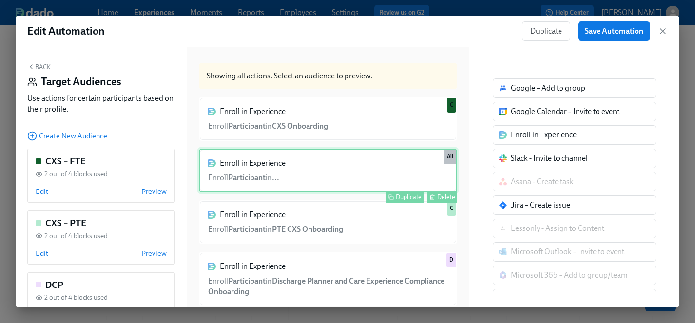
click at [293, 176] on div "Enroll in Experience Enroll Participant in ... Duplicate Delete All" at bounding box center [328, 171] width 258 height 44
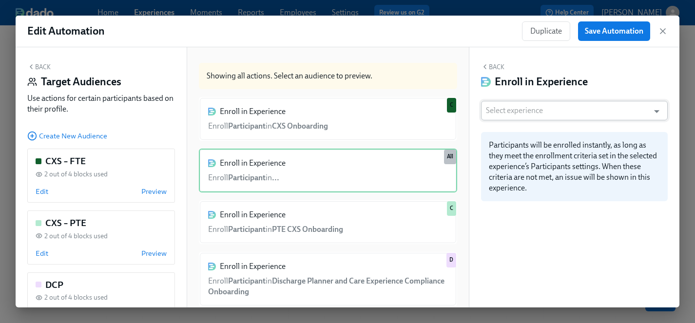
click at [552, 110] on input "text" at bounding box center [565, 110] width 158 height 19
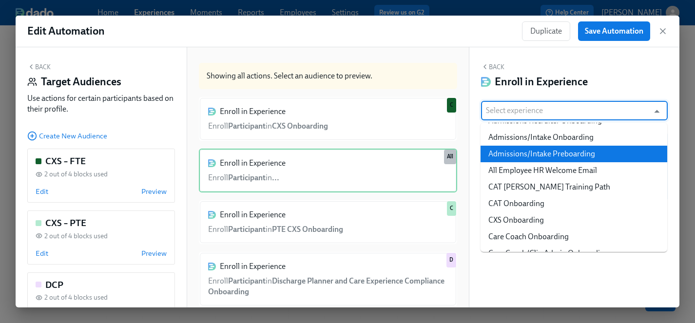
scroll to position [91, 0]
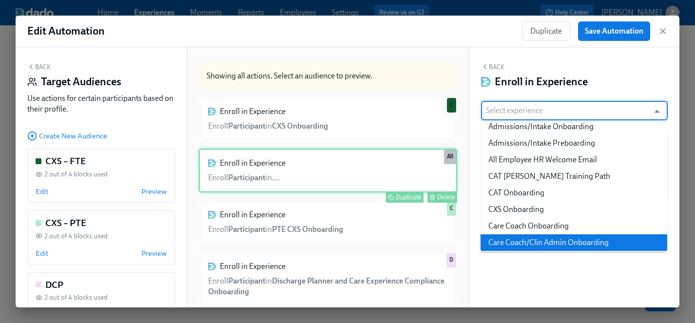
click at [350, 166] on div "Enroll in Experience Enroll Participant in ... Duplicate Delete All" at bounding box center [328, 171] width 258 height 44
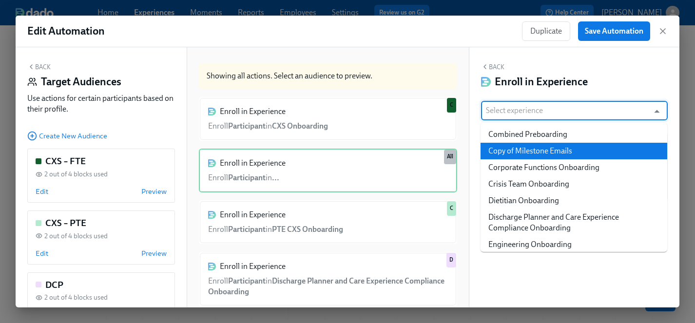
scroll to position [301, 0]
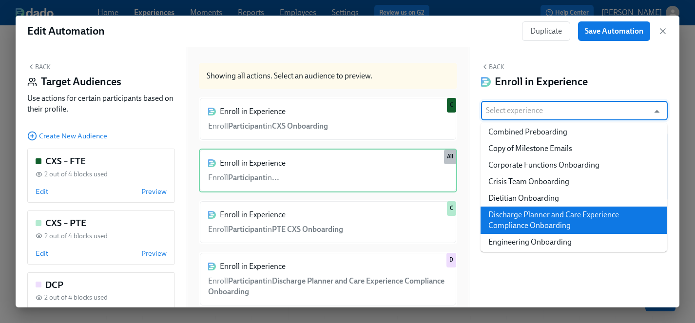
click at [536, 216] on li "Discharge Planner and Care Experience Compliance Onboarding" at bounding box center [574, 220] width 187 height 27
type input "Discharge Planner and Care Experience Compliance Onboarding"
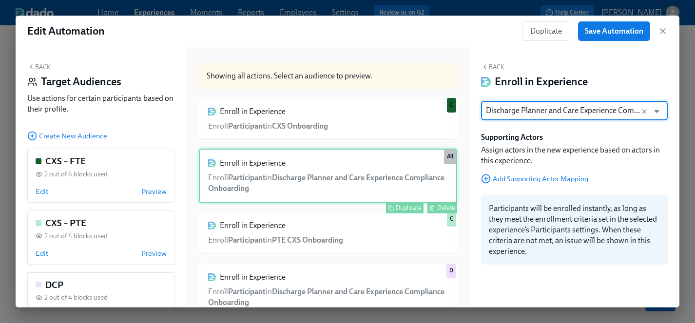
click at [370, 168] on div "Enroll in Experience Enroll Participant in Discharge Planner and Care Experienc…" at bounding box center [328, 176] width 258 height 55
click at [40, 193] on span "Edit" at bounding box center [42, 192] width 13 height 10
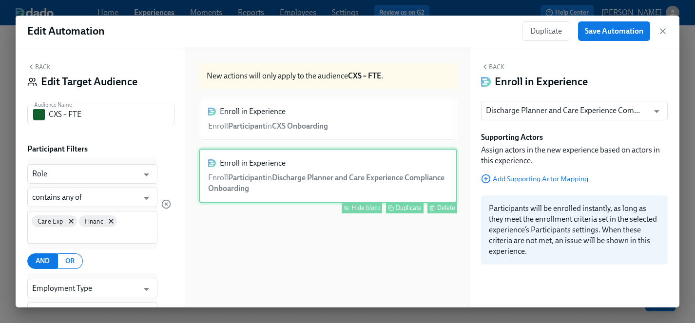
click at [285, 173] on div "Enroll in Experience Enroll Participant in Discharge Planner and Care Experienc…" at bounding box center [328, 176] width 258 height 55
click at [283, 243] on div "Enroll in Experience Enroll Participant in CXS Onboarding Hide block Duplicate …" at bounding box center [328, 211] width 258 height 229
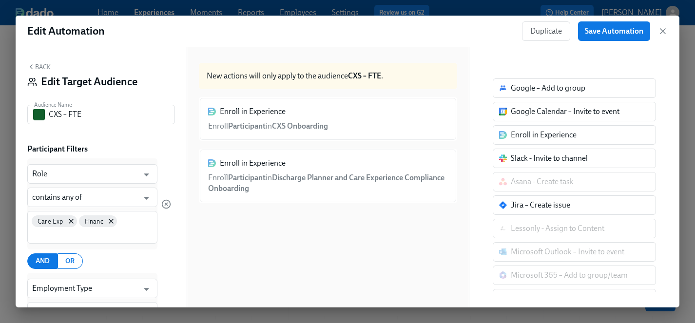
scroll to position [178, 0]
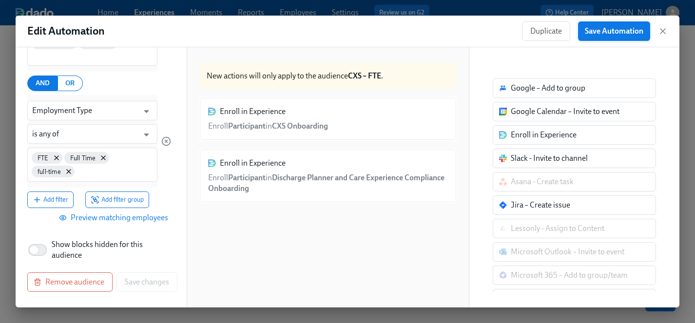
click at [598, 33] on span "Save Automation" at bounding box center [614, 31] width 58 height 10
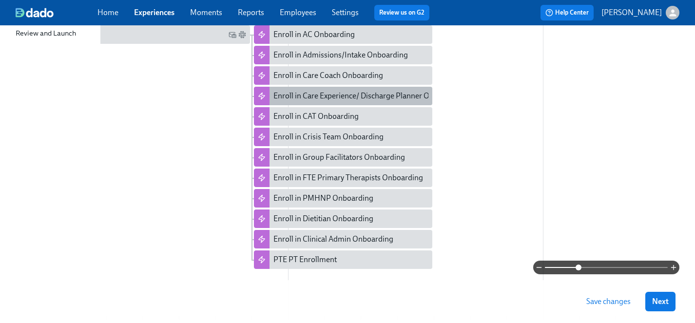
click at [362, 96] on div "Enroll in Care Experience/ Discharge Planner Onboarding" at bounding box center [368, 96] width 191 height 11
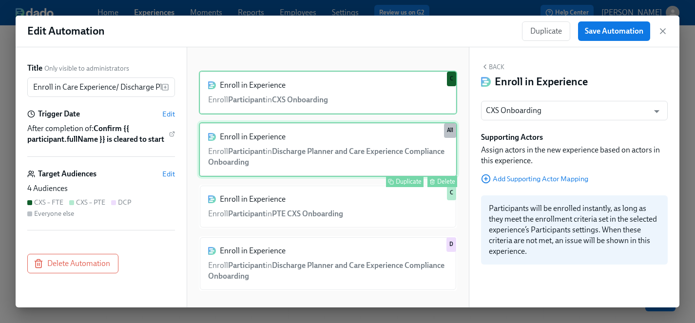
click at [297, 149] on div "Enroll in Experience Enroll Participant in Discharge Planner and Care Experienc…" at bounding box center [328, 149] width 258 height 55
type input "Discharge Planner and Care Experience Compliance Onboarding"
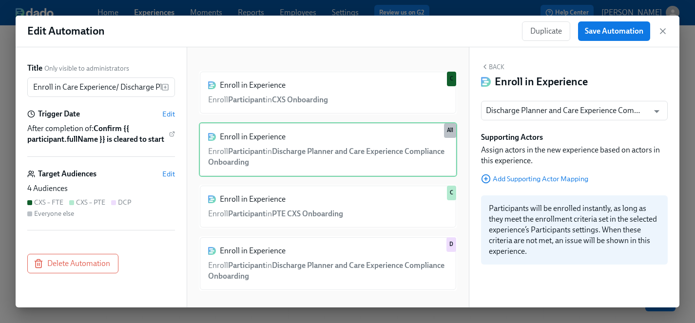
click at [45, 215] on div "Everyone else" at bounding box center [54, 213] width 40 height 9
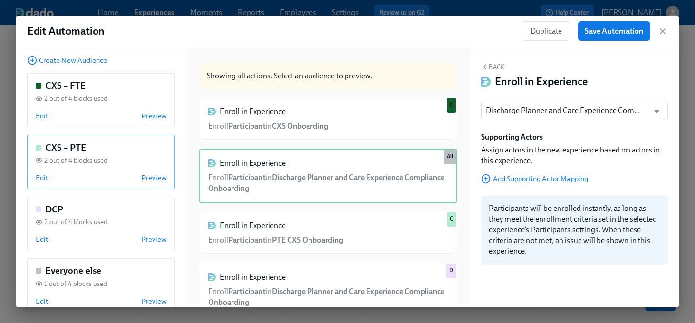
scroll to position [96, 0]
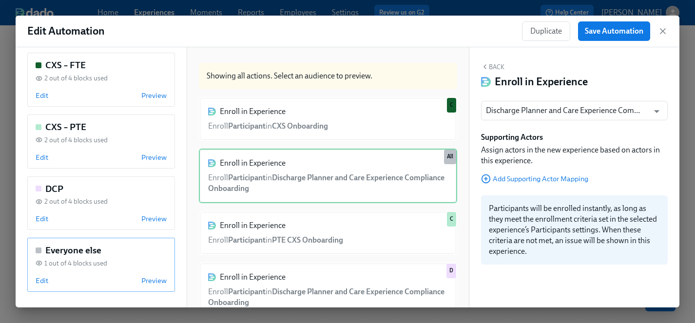
click at [94, 264] on span "1 out of 4 blocks used" at bounding box center [75, 263] width 63 height 9
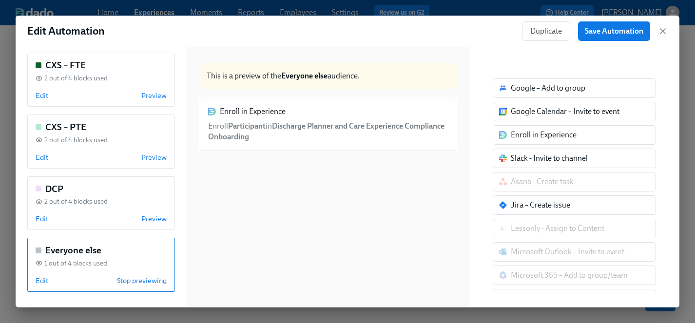
click at [334, 130] on div "Enroll in Experience Enroll Participant in Discharge Planner and Care Experienc…" at bounding box center [328, 124] width 258 height 55
click at [42, 283] on span "Edit" at bounding box center [42, 281] width 13 height 10
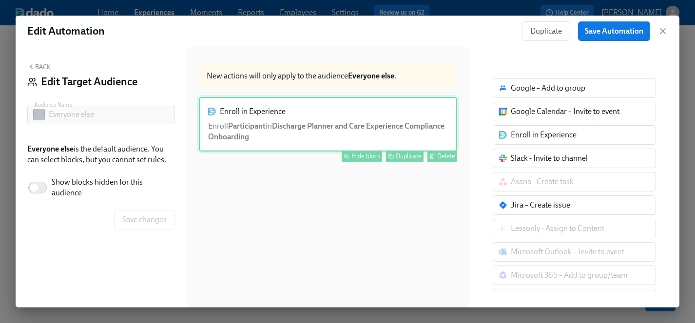
click at [307, 132] on div "Enroll in Experience Enroll Participant in Discharge Planner and Care Experienc…" at bounding box center [328, 124] width 258 height 55
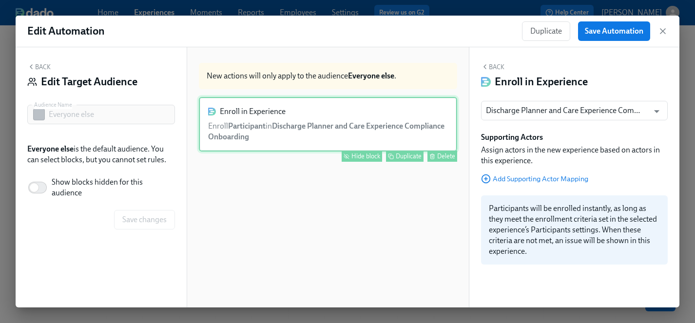
click at [361, 157] on div "Hide block" at bounding box center [365, 156] width 29 height 7
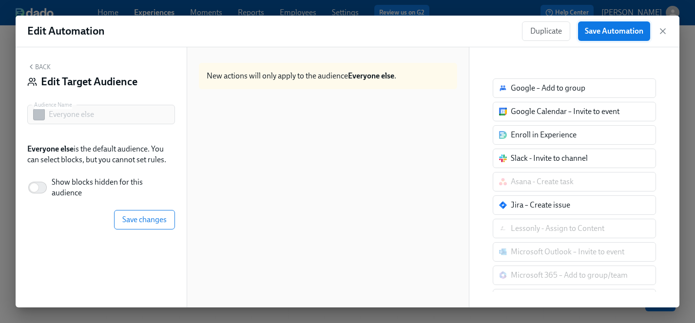
click at [602, 29] on span "Save Automation" at bounding box center [614, 31] width 58 height 10
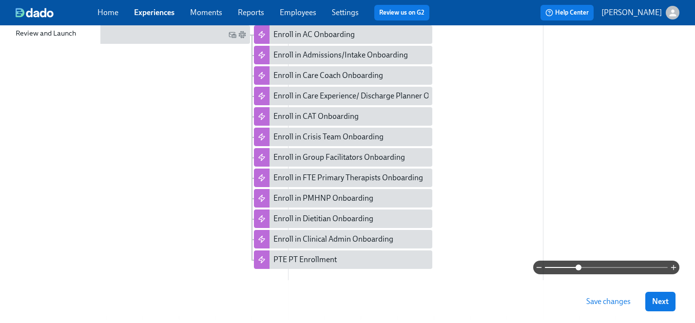
click at [596, 303] on span "Save changes" at bounding box center [608, 302] width 44 height 10
click at [607, 304] on span "Save changes" at bounding box center [608, 302] width 44 height 10
click at [660, 300] on span "Next" at bounding box center [660, 302] width 17 height 10
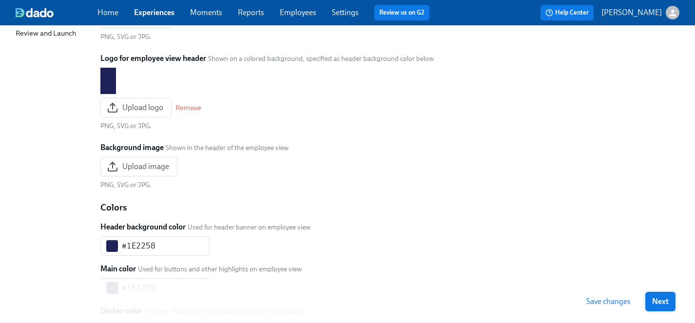
click at [660, 301] on span "Next" at bounding box center [660, 302] width 17 height 10
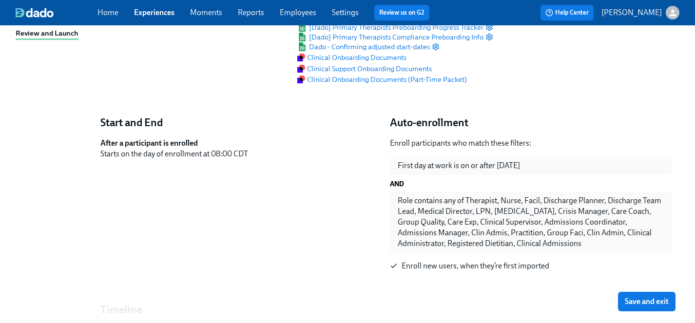
click at [660, 301] on span "Save and exit" at bounding box center [647, 302] width 44 height 10
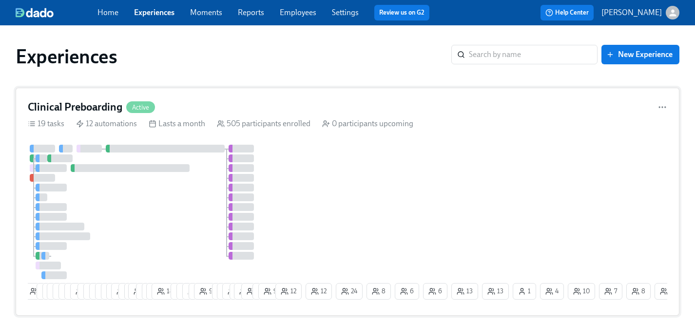
click at [321, 194] on div "4 8 5 4 24 23 15 13 13 3 3 5 7 4 8 27 4 2 19 7 7 11 18 9 8 9 4 9 7 17 14 3 23 3…" at bounding box center [347, 224] width 639 height 159
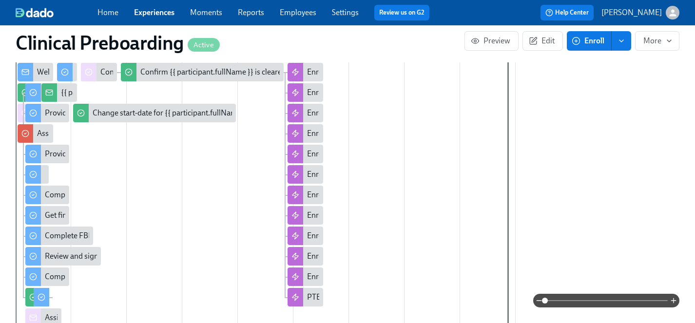
scroll to position [448, 0]
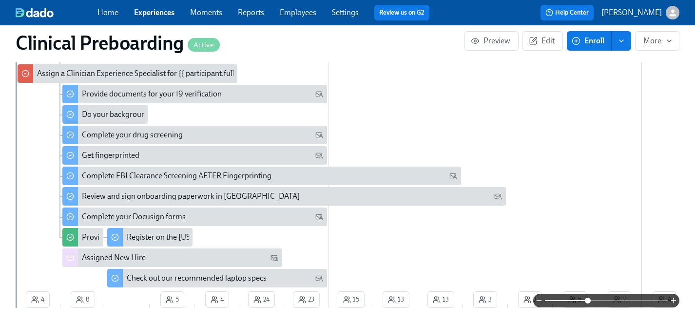
drag, startPoint x: 545, startPoint y: 300, endPoint x: 590, endPoint y: 298, distance: 44.9
click at [590, 298] on span at bounding box center [588, 301] width 6 height 6
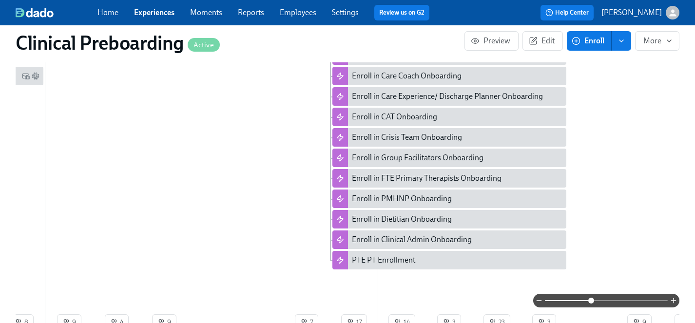
scroll to position [414, 0]
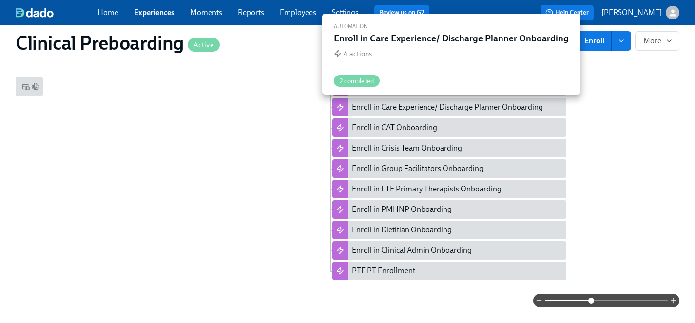
click at [439, 104] on div "Enroll in Care Experience/ Discharge Planner Onboarding" at bounding box center [447, 107] width 191 height 11
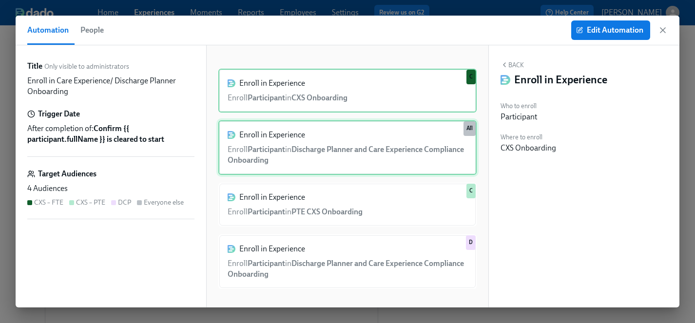
click at [354, 148] on div "Enroll in Experience Enroll Participant in Discharge Planner and Care Experienc…" at bounding box center [347, 147] width 258 height 55
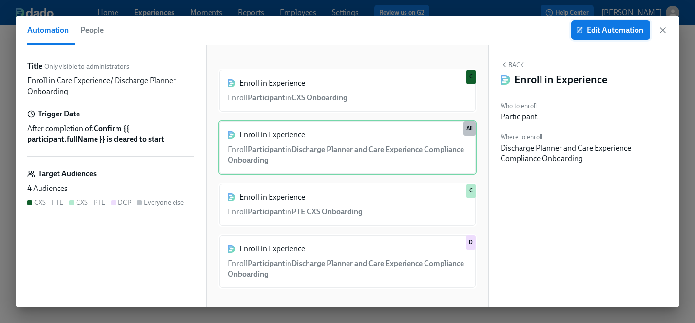
click at [608, 33] on span "Edit Automation" at bounding box center [610, 30] width 65 height 10
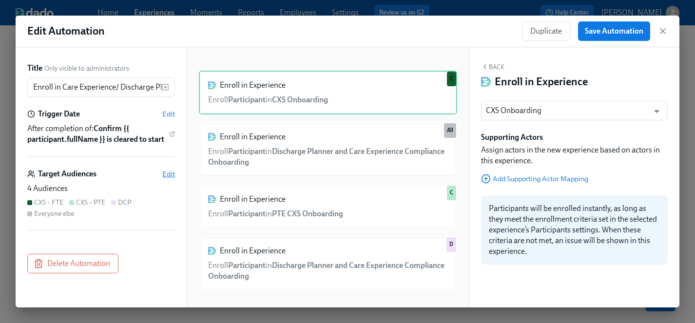
click at [168, 172] on span "Edit" at bounding box center [168, 174] width 13 height 10
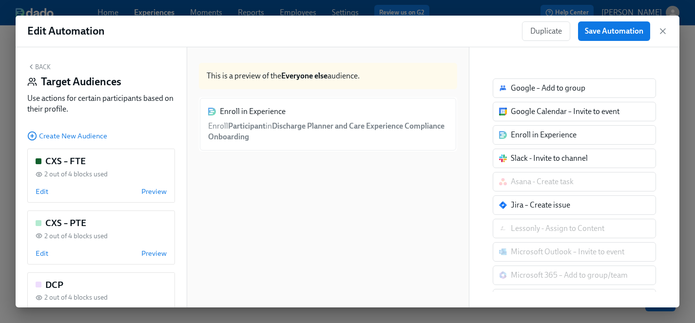
click at [293, 132] on div "Enroll in Experience Enroll Participant in Discharge Planner and Care Experienc…" at bounding box center [328, 124] width 258 height 55
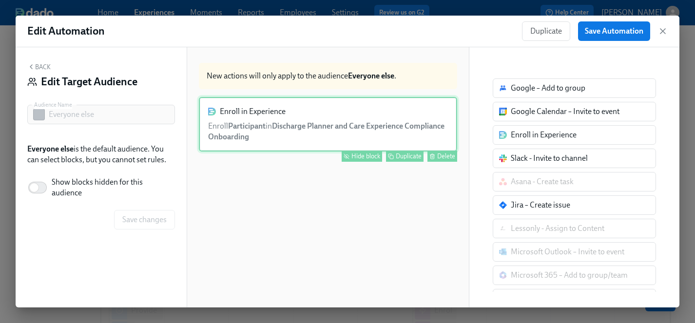
click at [362, 154] on div "Hide block" at bounding box center [365, 156] width 29 height 7
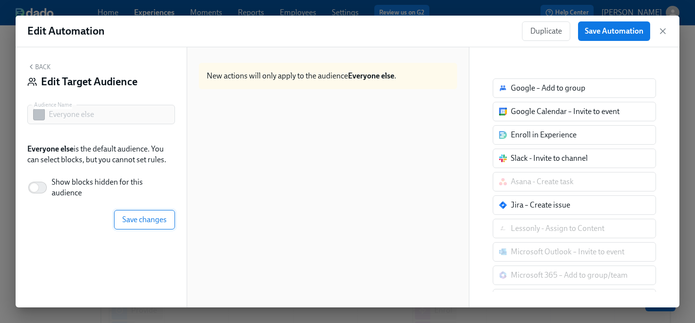
click at [145, 218] on span "Save changes" at bounding box center [144, 220] width 44 height 10
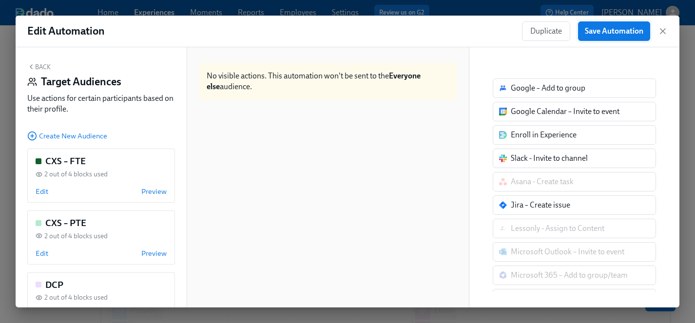
click at [617, 31] on span "Save Automation" at bounding box center [614, 31] width 58 height 10
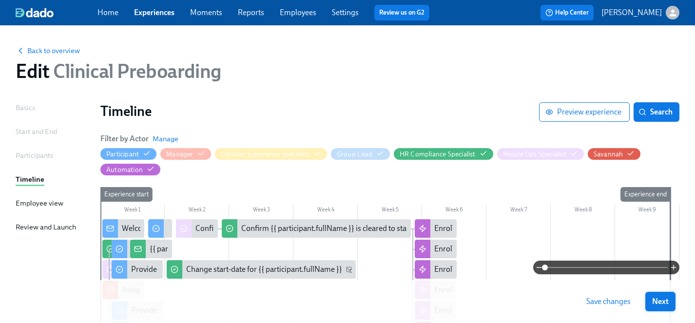
click at [607, 300] on span "Save changes" at bounding box center [608, 302] width 44 height 10
click at [661, 301] on span "Next" at bounding box center [660, 302] width 17 height 10
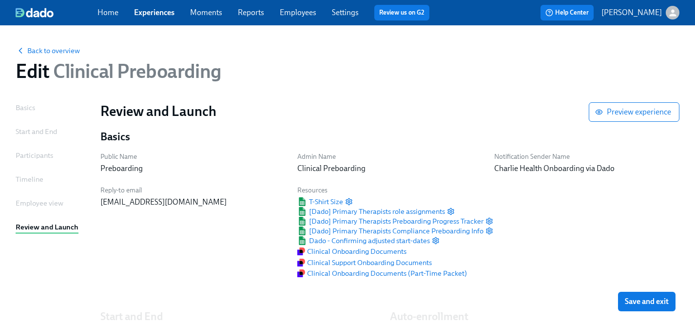
click at [651, 301] on span "Save and exit" at bounding box center [647, 302] width 44 height 10
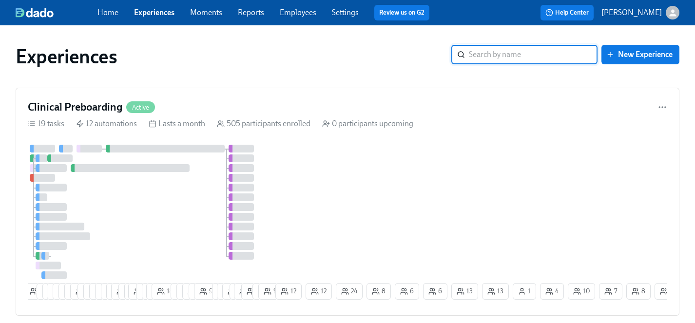
click at [334, 225] on div "4 8 5 4 24 23 15 13 13 3 3 5 7 4 8 27 4 2 19 7 7 11 18 9 8 9 4 9 7 17 14 3 23 3…" at bounding box center [347, 224] width 639 height 159
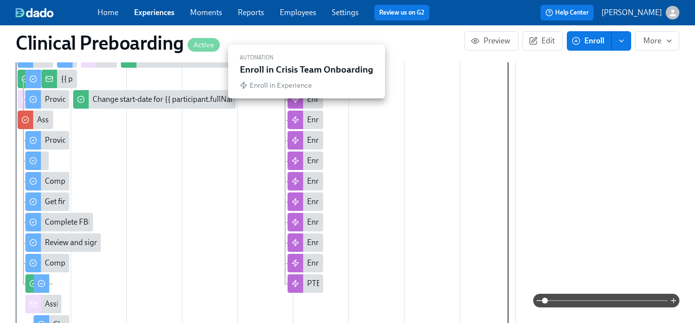
scroll to position [400, 0]
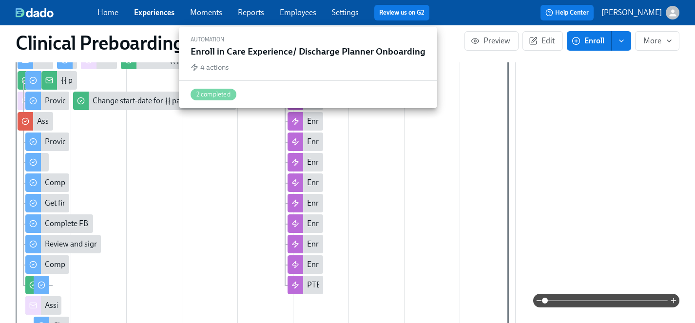
click at [310, 120] on div "Enroll in Care Experience/ Discharge Planner Onboarding" at bounding box center [402, 121] width 191 height 11
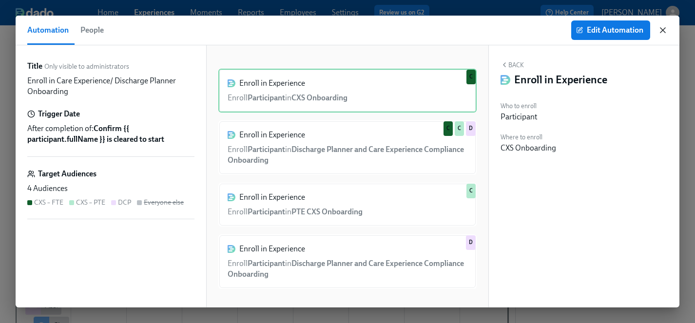
click at [660, 34] on icon "button" at bounding box center [663, 30] width 10 height 10
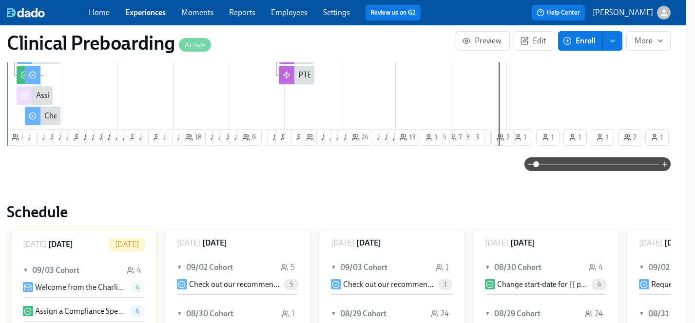
scroll to position [648, 9]
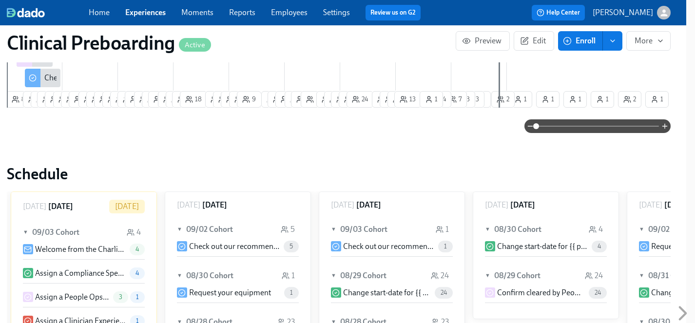
click at [292, 14] on link "Employees" at bounding box center [289, 12] width 37 height 9
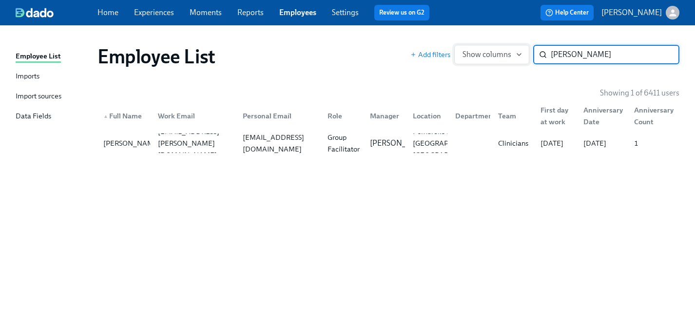
drag, startPoint x: 585, startPoint y: 57, endPoint x: 501, endPoint y: 53, distance: 84.4
click at [501, 53] on div "Add filters Show columns [PERSON_NAME] ​" at bounding box center [544, 54] width 269 height 19
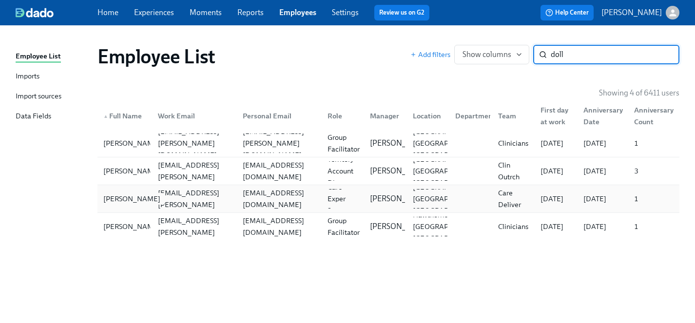
type input "doll"
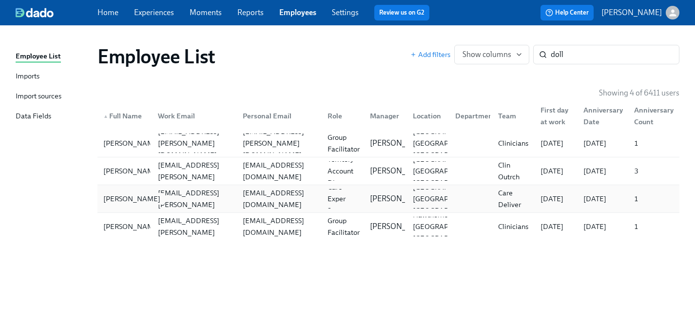
click at [117, 200] on div "[PERSON_NAME]" at bounding box center [131, 199] width 65 height 12
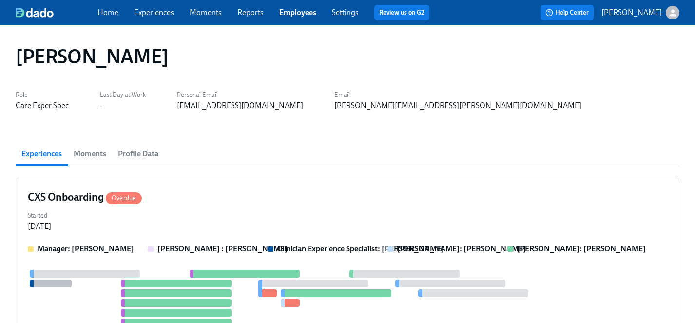
click at [160, 11] on link "Experiences" at bounding box center [154, 12] width 40 height 9
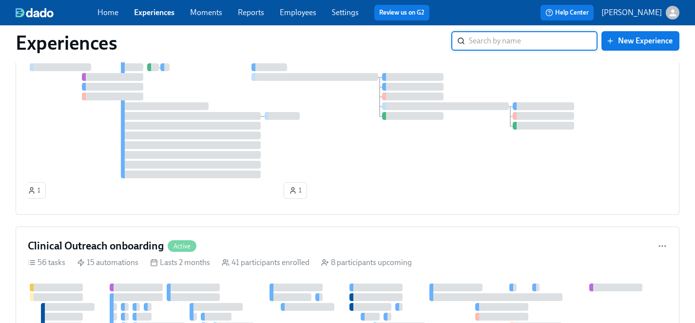
scroll to position [249, 0]
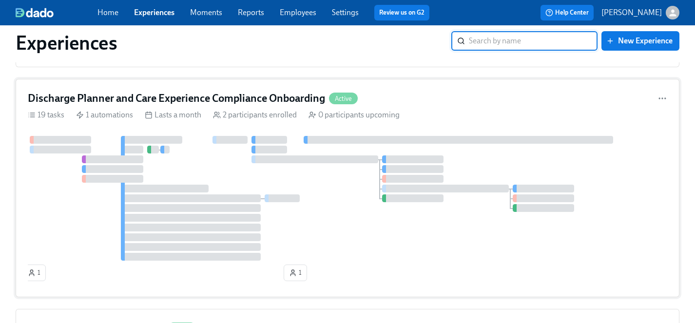
click at [316, 191] on div at bounding box center [347, 198] width 639 height 125
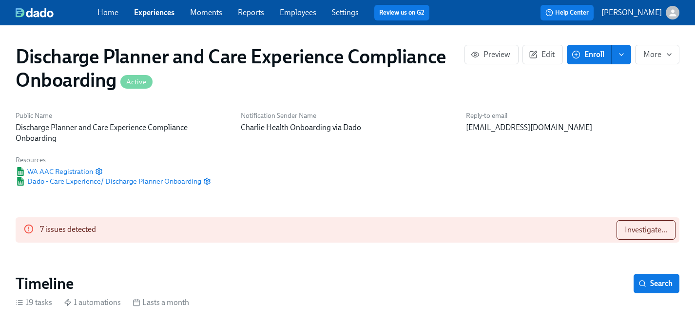
scroll to position [0, 766]
click at [588, 58] on span "Enroll" at bounding box center [589, 55] width 31 height 10
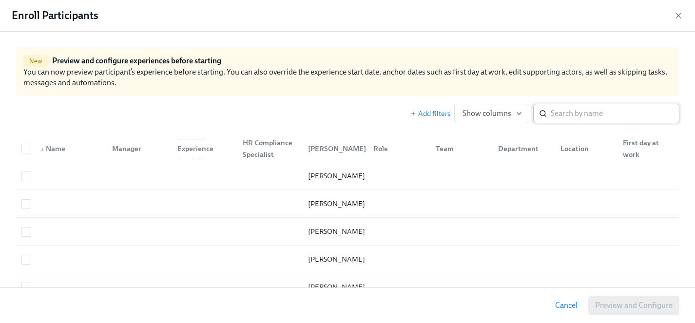
click at [594, 113] on input "search" at bounding box center [615, 113] width 129 height 19
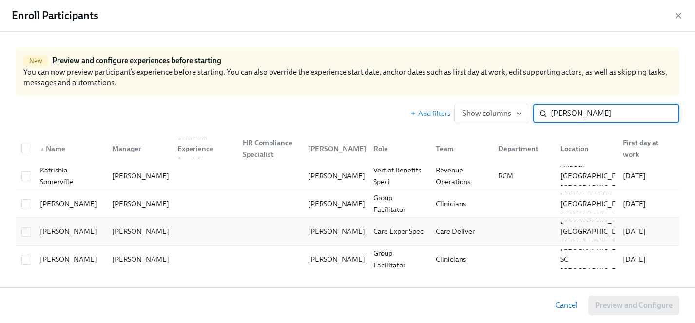
type input "[PERSON_NAME]"
click at [20, 232] on div at bounding box center [27, 231] width 18 height 11
checkbox input "true"
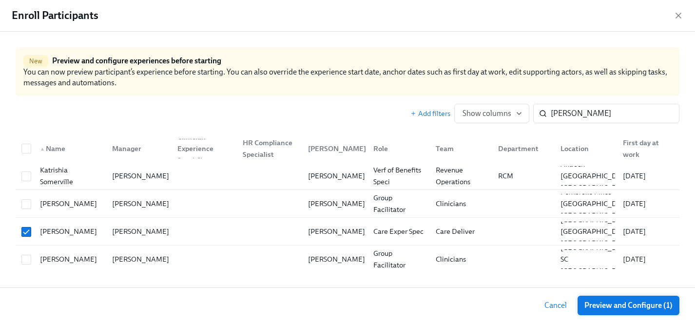
click at [635, 307] on span "Preview and Configure (1)" at bounding box center [628, 306] width 88 height 10
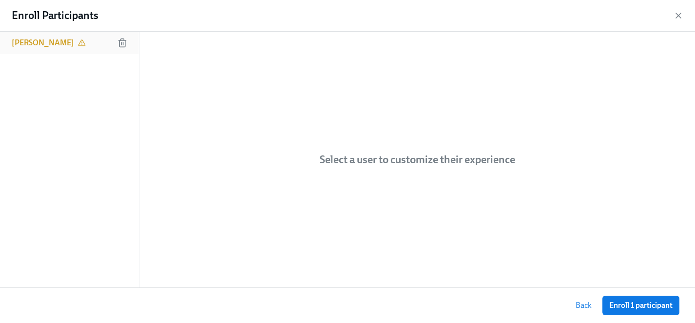
click at [43, 44] on h6 "[PERSON_NAME]" at bounding box center [43, 43] width 62 height 11
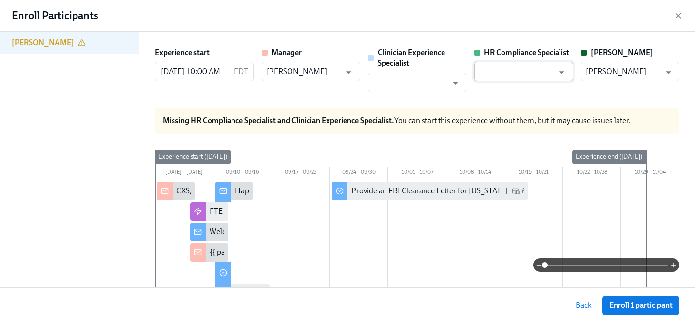
click at [531, 72] on input "text" at bounding box center [516, 71] width 75 height 19
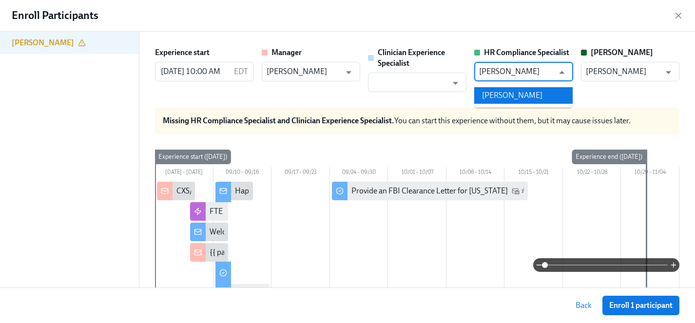
click at [534, 95] on li "[PERSON_NAME]" at bounding box center [523, 95] width 98 height 17
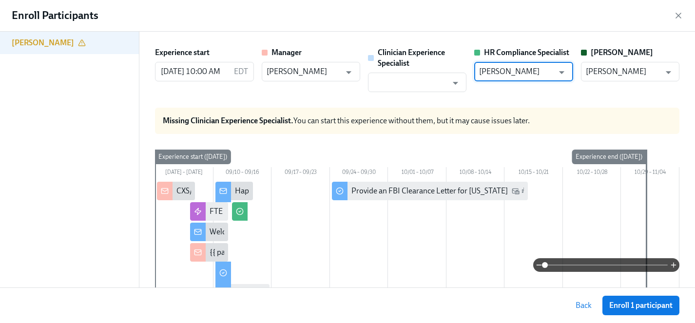
type input "[PERSON_NAME]"
click at [629, 310] on span "Enroll 1 participant" at bounding box center [640, 306] width 63 height 10
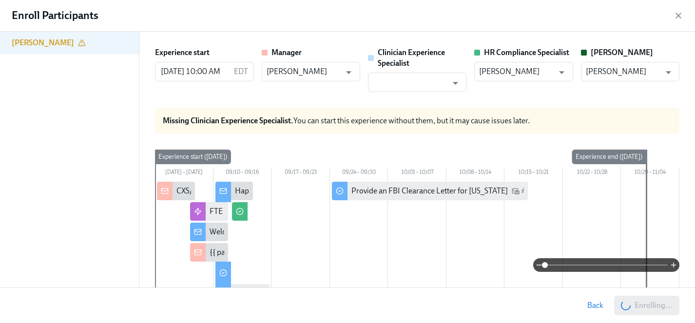
scroll to position [0, 1023]
